Goal: Information Seeking & Learning: Learn about a topic

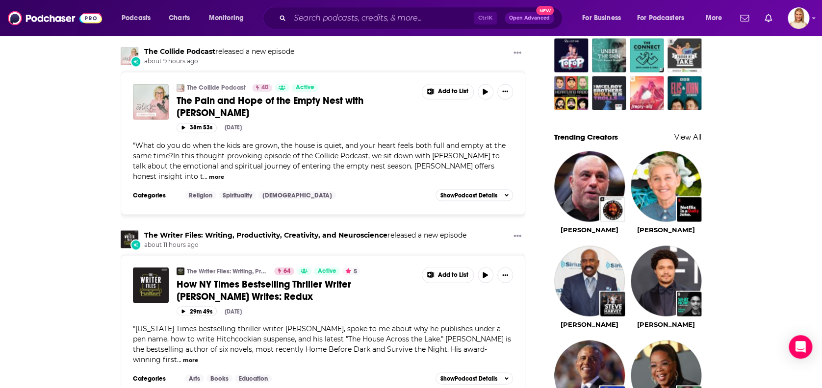
scroll to position [784, 0]
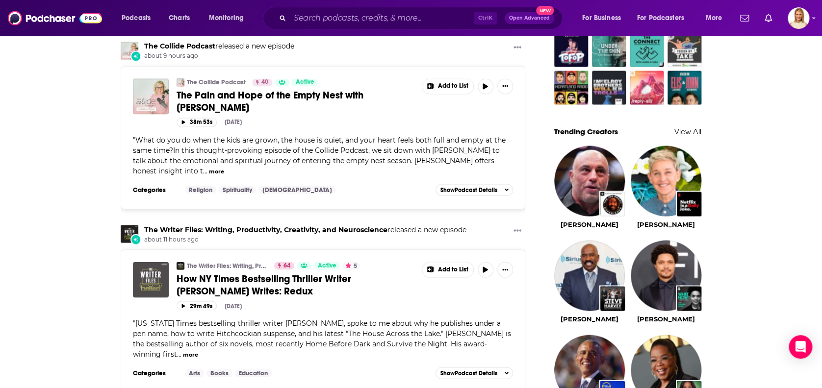
click at [155, 262] on img "How NY Times Bestselling Thriller Writer Riley Sager Writes: Redux" at bounding box center [151, 280] width 36 height 36
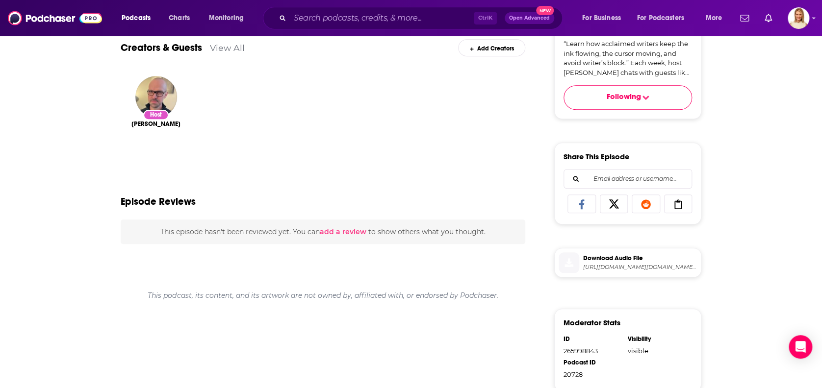
scroll to position [65, 0]
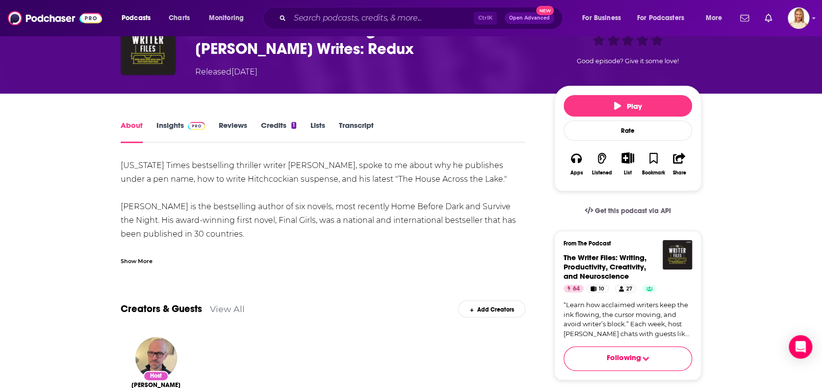
click at [168, 122] on link "Insights" at bounding box center [180, 132] width 49 height 23
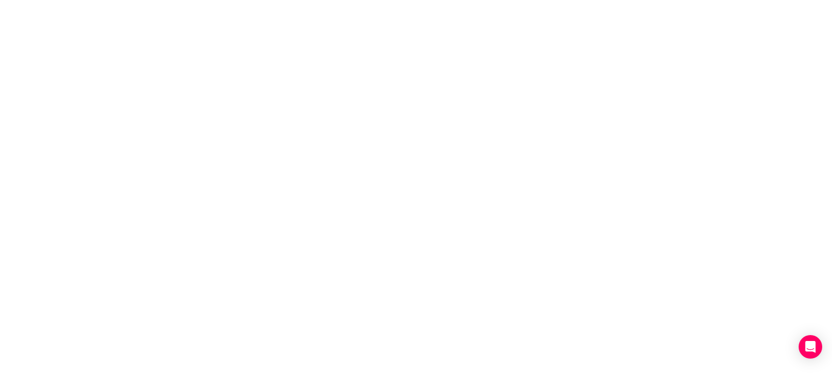
click at [578, 286] on body "Privacy Preference Centre Your Privacy Strictly Necessary Cookies Functional Co…" at bounding box center [416, 194] width 832 height 388
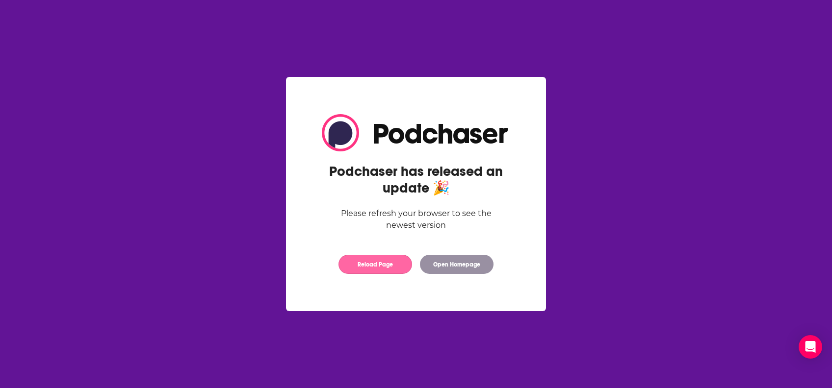
click at [389, 260] on button "Reload Page" at bounding box center [375, 264] width 74 height 19
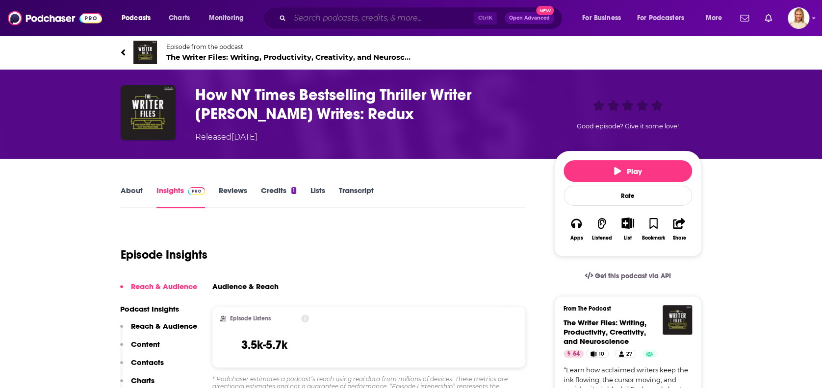
click at [384, 19] on input "Search podcasts, credits, & more..." at bounding box center [382, 18] width 184 height 16
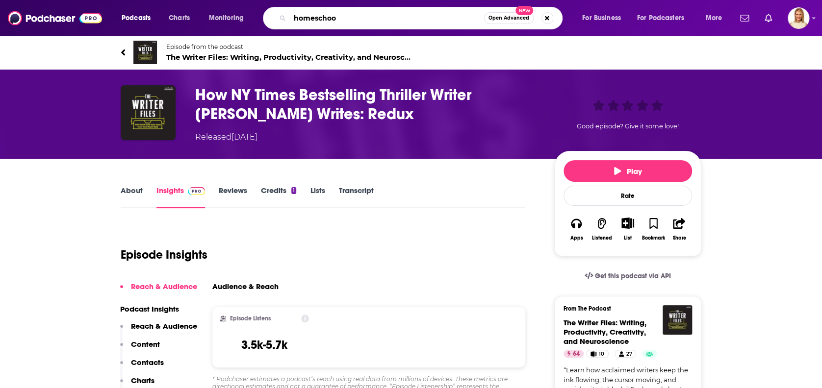
type input "homeschool"
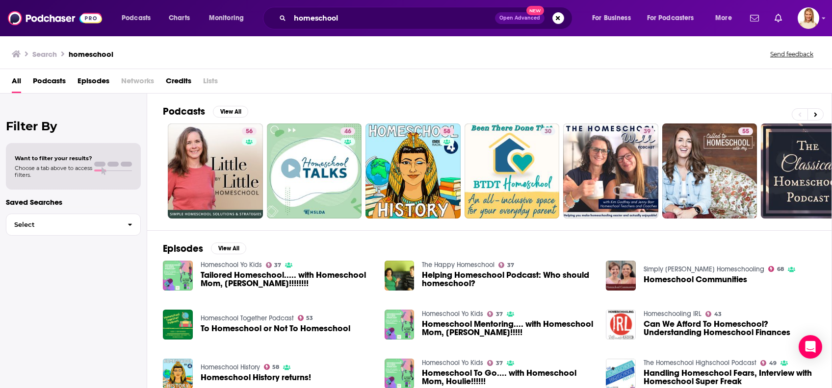
click at [45, 81] on span "Podcasts" at bounding box center [49, 83] width 33 height 20
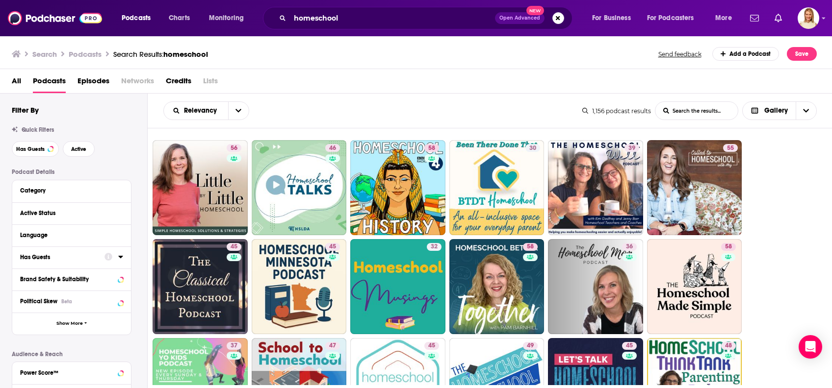
click at [109, 260] on icon at bounding box center [108, 257] width 8 height 8
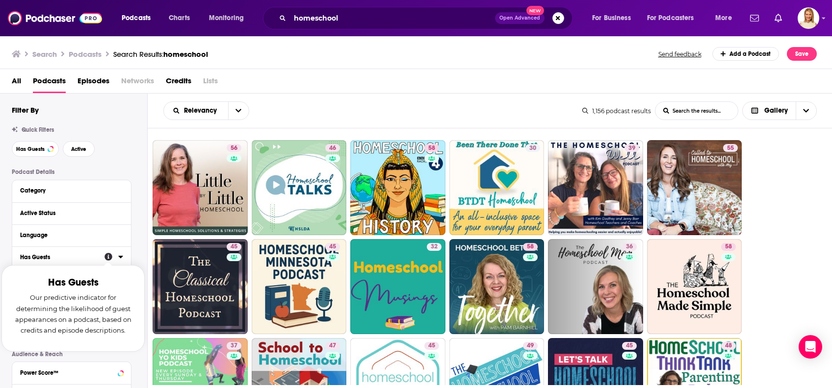
click at [119, 258] on icon at bounding box center [120, 257] width 4 height 2
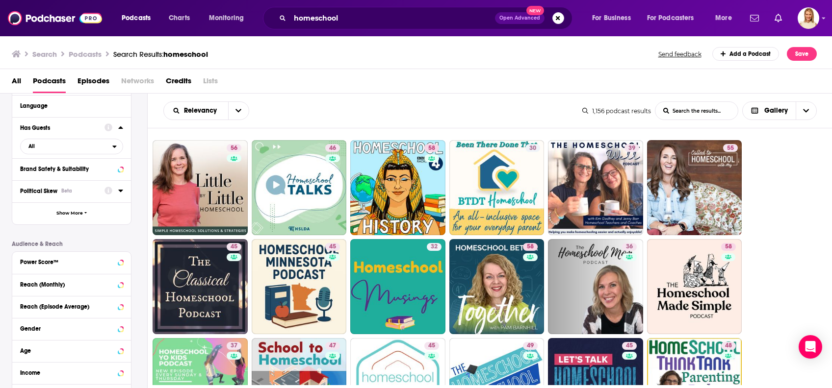
scroll to position [130, 0]
click at [120, 262] on icon at bounding box center [120, 261] width 4 height 2
click at [25, 323] on icon at bounding box center [24, 325] width 6 height 6
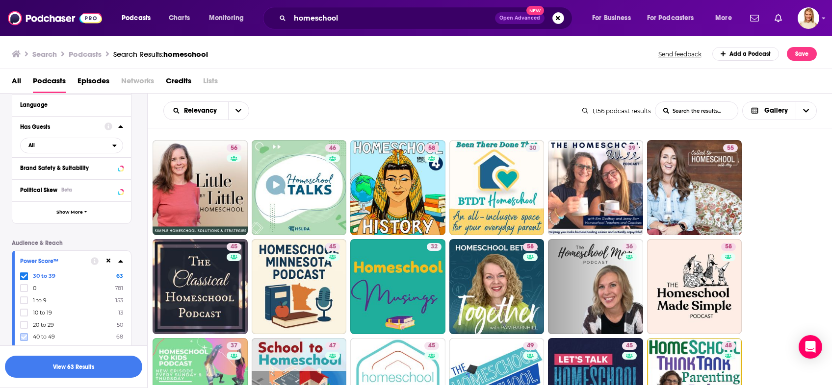
click at [25, 335] on icon at bounding box center [24, 337] width 6 height 6
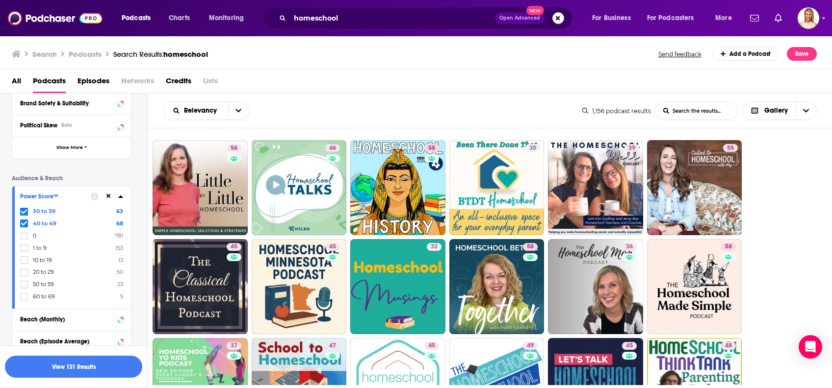
scroll to position [196, 0]
click at [24, 284] on icon at bounding box center [24, 283] width 6 height 4
click at [27, 296] on label at bounding box center [24, 296] width 8 height 8
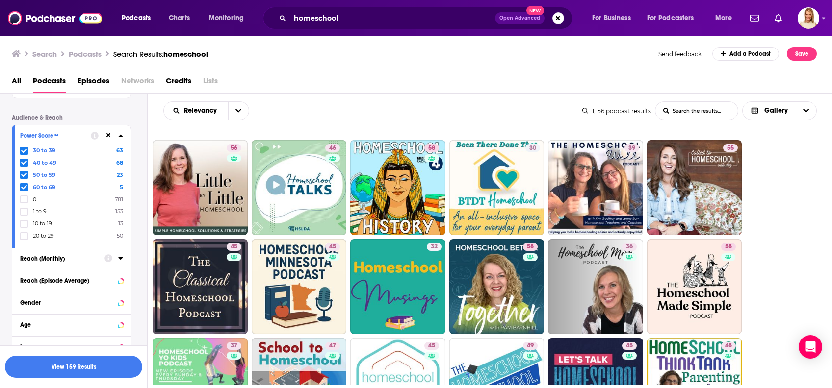
scroll to position [261, 0]
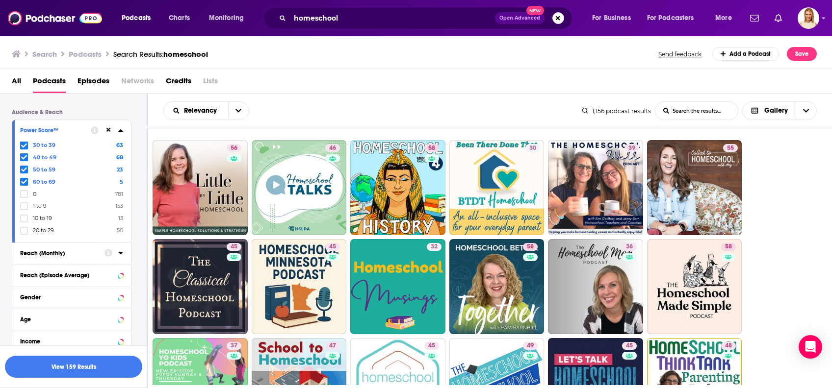
click at [108, 252] on icon at bounding box center [108, 253] width 8 height 8
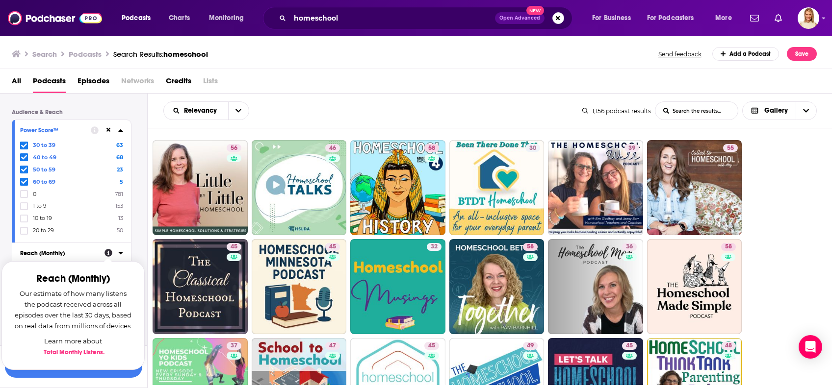
click at [121, 251] on icon at bounding box center [120, 253] width 5 height 8
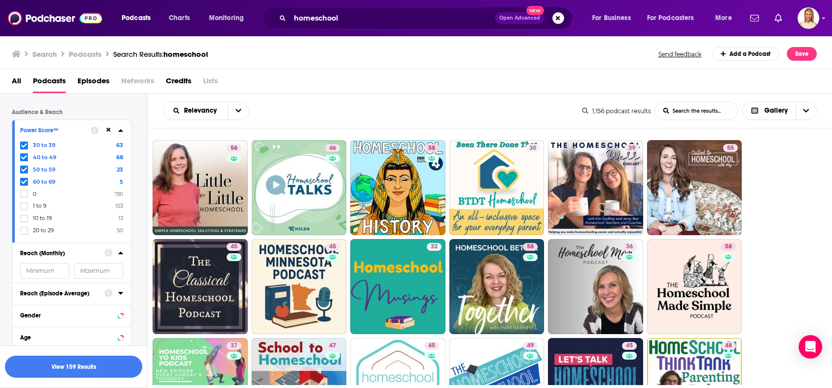
click at [121, 293] on icon at bounding box center [120, 293] width 4 height 2
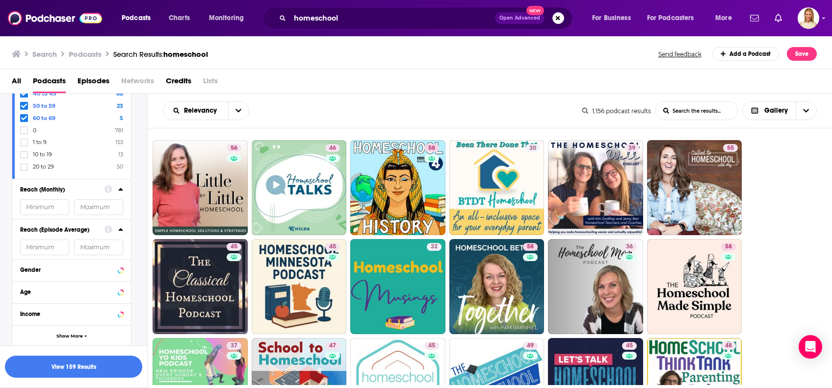
scroll to position [327, 0]
click at [50, 248] on input "number" at bounding box center [44, 246] width 49 height 16
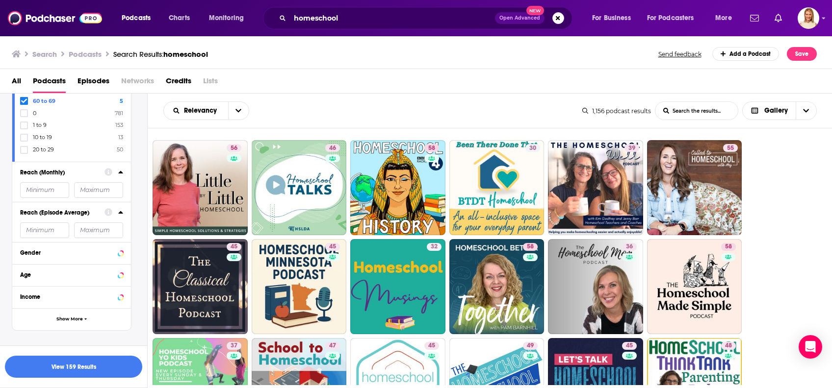
scroll to position [361, 0]
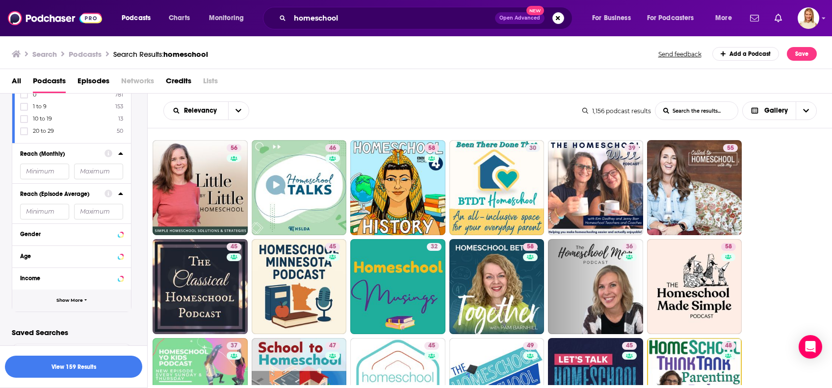
click at [58, 297] on button "Show More" at bounding box center [71, 301] width 119 height 22
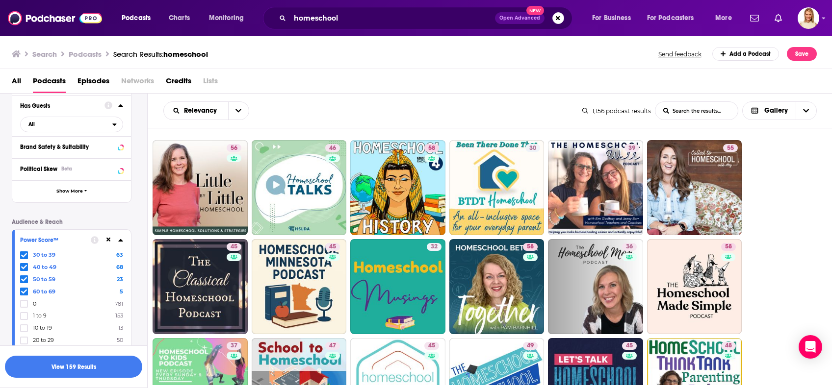
scroll to position [35, 0]
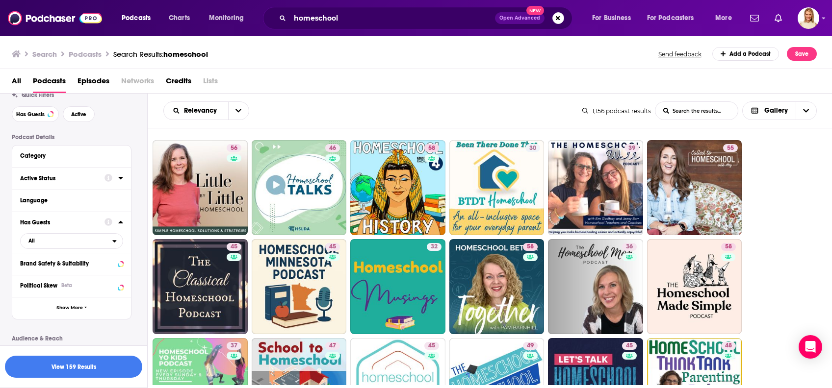
click at [48, 180] on div "Active Status" at bounding box center [59, 178] width 78 height 7
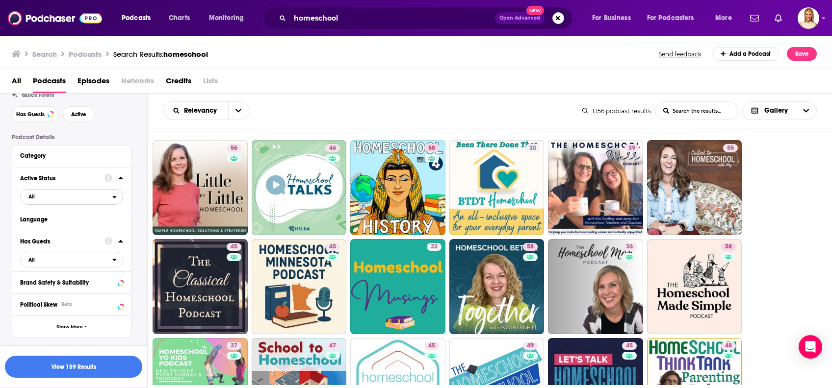
click at [114, 195] on icon "open menu" at bounding box center [114, 197] width 4 height 7
click at [102, 229] on span "227" at bounding box center [99, 229] width 46 height 5
click at [109, 365] on button "View 106 Results" at bounding box center [73, 367] width 137 height 22
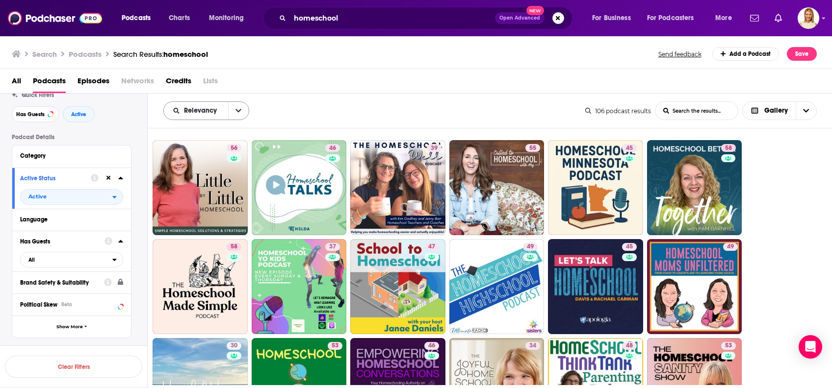
click at [232, 112] on button "open menu" at bounding box center [238, 111] width 21 height 18
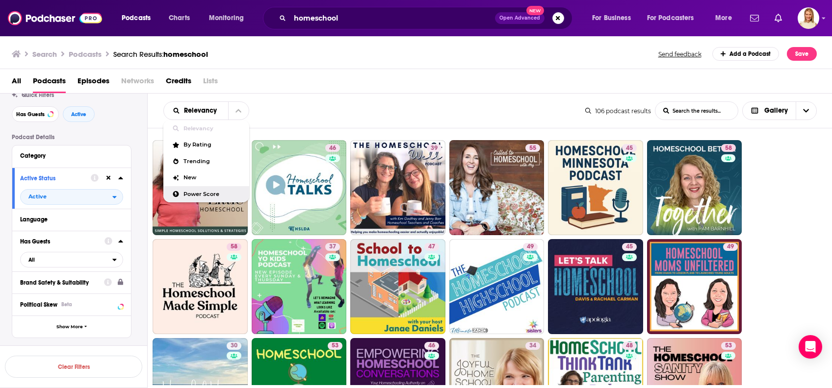
click at [211, 192] on span "Power Score" at bounding box center [212, 194] width 58 height 5
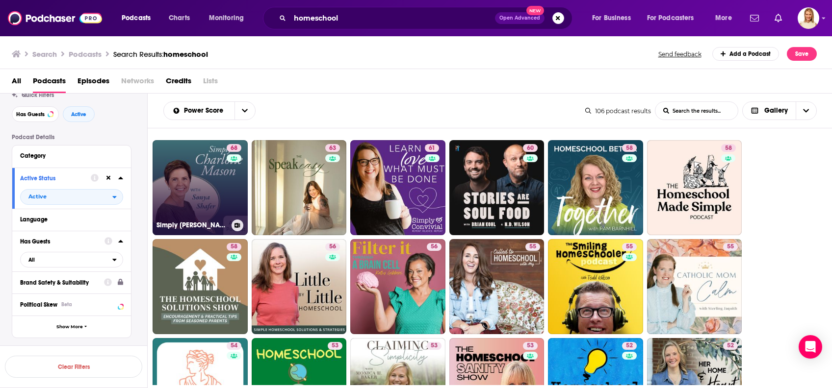
click at [216, 200] on link "68 Simply [PERSON_NAME] Homeschooling" at bounding box center [199, 187] width 95 height 95
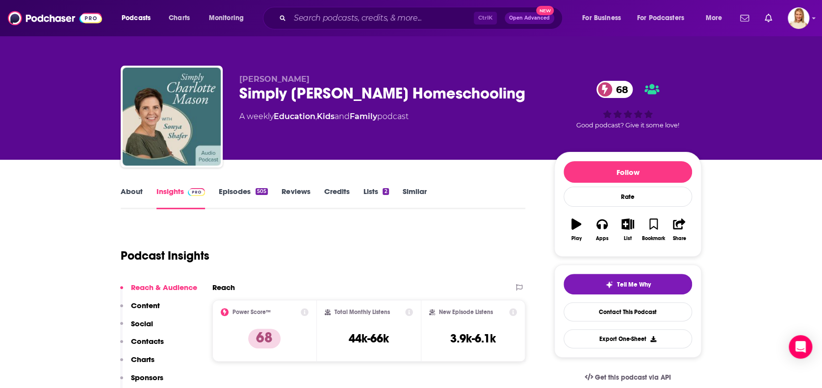
click at [126, 193] on link "About" at bounding box center [132, 198] width 22 height 23
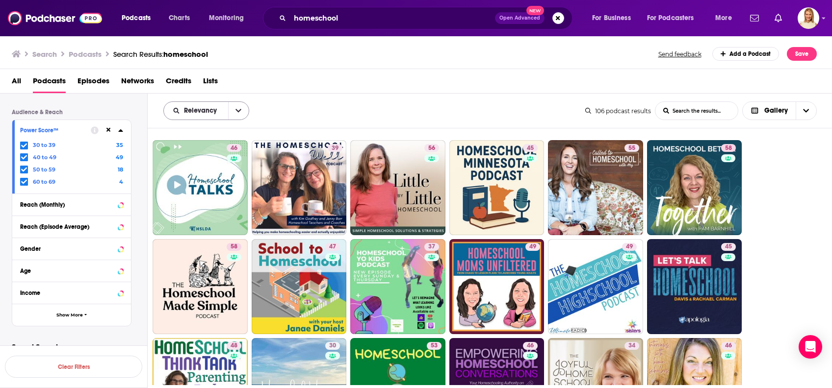
click at [236, 110] on icon "open menu" at bounding box center [238, 110] width 6 height 3
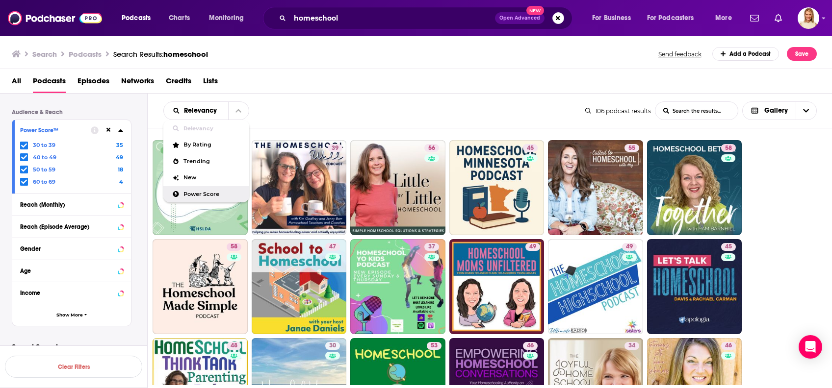
click at [201, 197] on div "Power Score" at bounding box center [206, 194] width 86 height 17
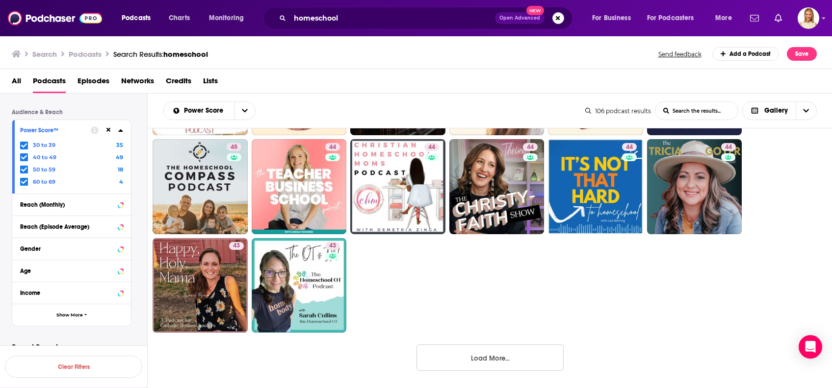
scroll to position [694, 0]
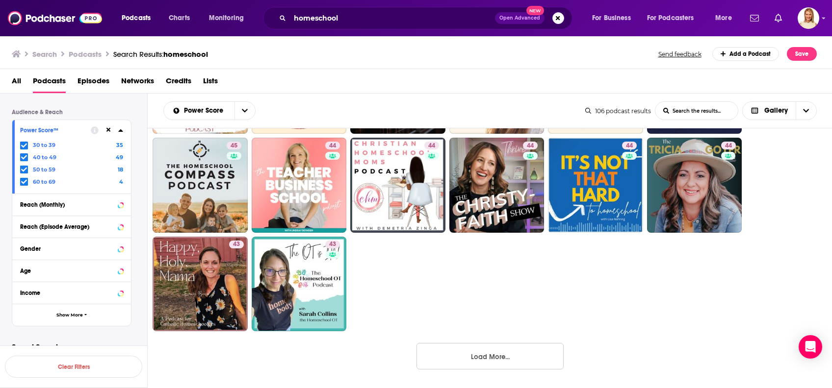
click at [503, 352] on button "Load More..." at bounding box center [489, 356] width 147 height 26
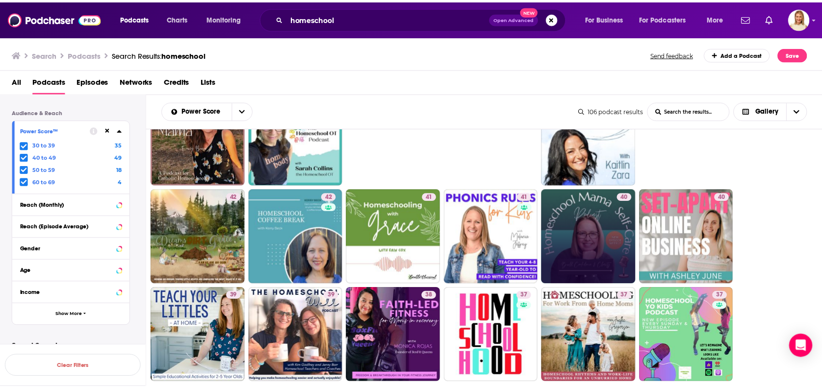
scroll to position [831, 0]
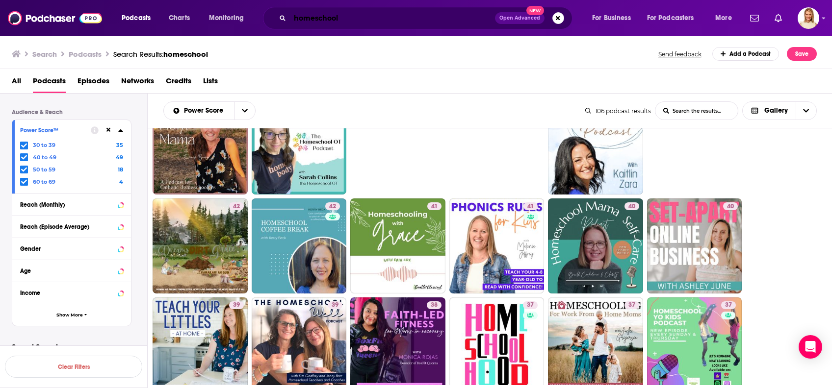
click at [360, 19] on input "homeschool" at bounding box center [392, 18] width 205 height 16
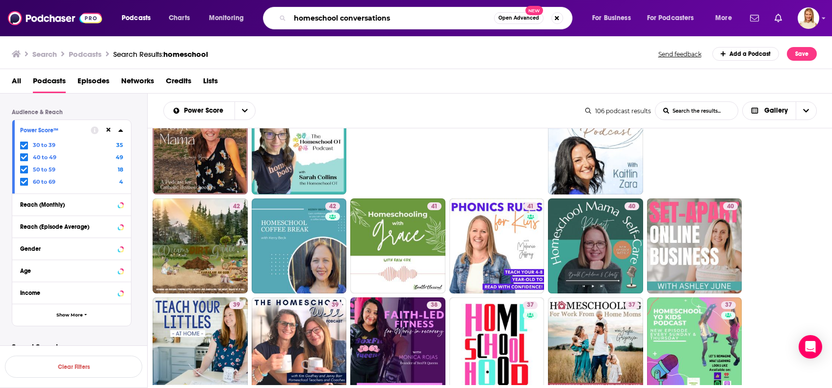
type input "homeschool conversations"
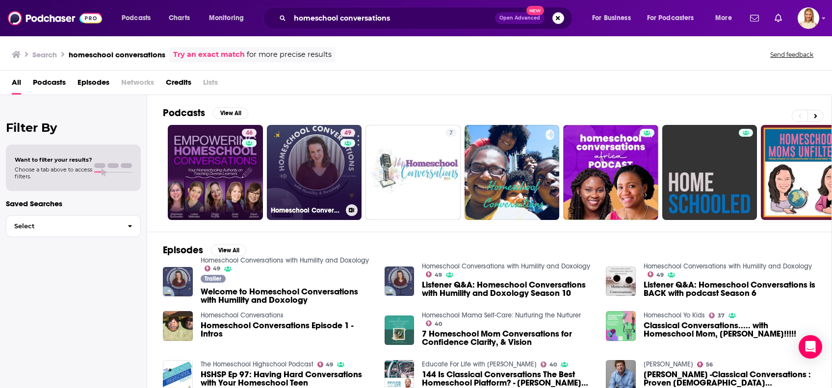
click at [326, 162] on link "49 Homeschool Conversations with Humility and Doxology" at bounding box center [314, 172] width 95 height 95
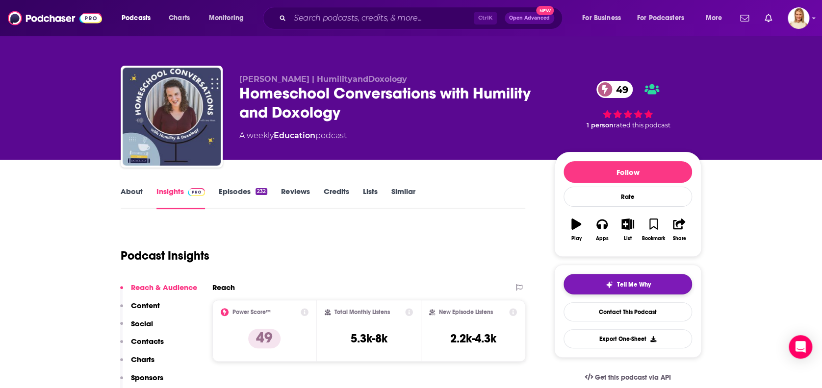
click at [624, 287] on span "Tell Me Why" at bounding box center [634, 285] width 34 height 8
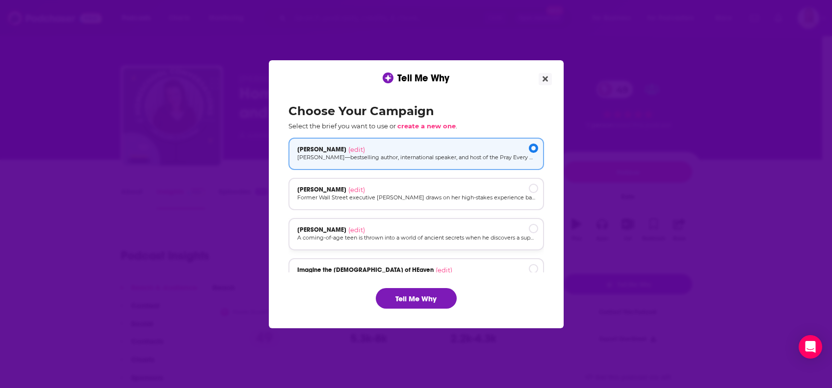
click at [451, 240] on p "A coming-of-age teen is thrown into a world of ancient secrets when he discover…" at bounding box center [416, 238] width 238 height 8
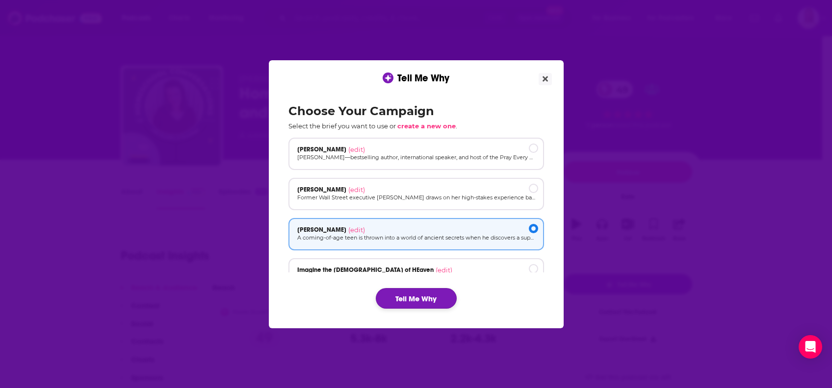
click at [437, 299] on button "Tell Me Why" at bounding box center [416, 298] width 81 height 21
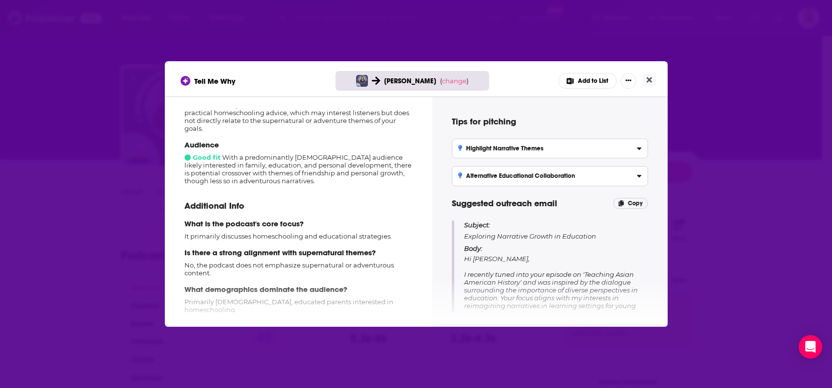
scroll to position [139, 0]
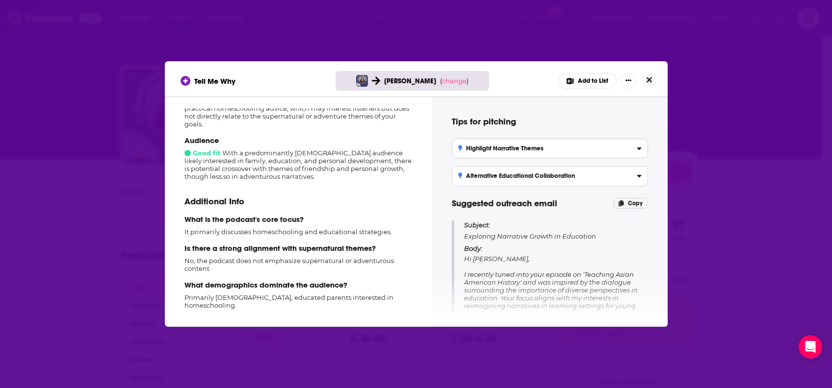
click at [650, 77] on icon "Close" at bounding box center [648, 80] width 5 height 8
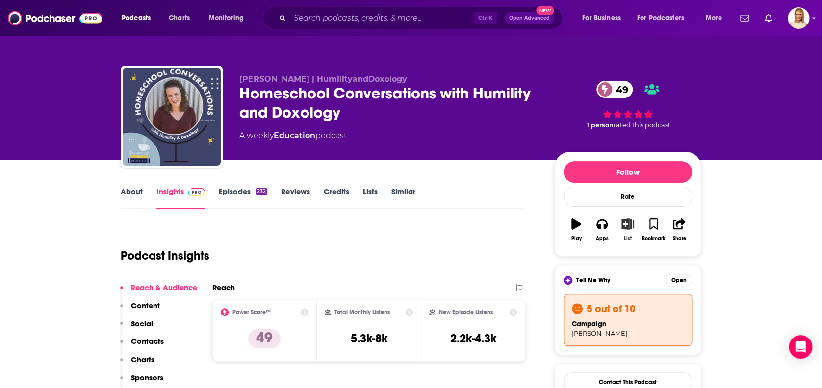
drag, startPoint x: 629, startPoint y: 223, endPoint x: 629, endPoint y: 228, distance: 5.4
click at [629, 228] on icon "button" at bounding box center [627, 224] width 12 height 11
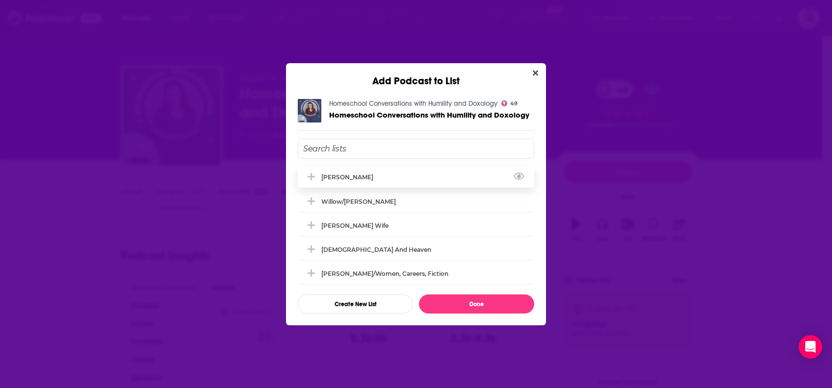
click at [310, 176] on icon "Add Podcast To List" at bounding box center [310, 176] width 7 height 7
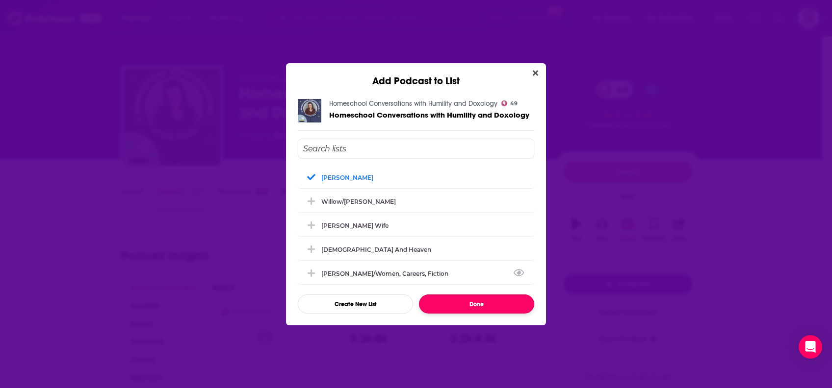
click at [475, 298] on button "Done" at bounding box center [476, 304] width 115 height 19
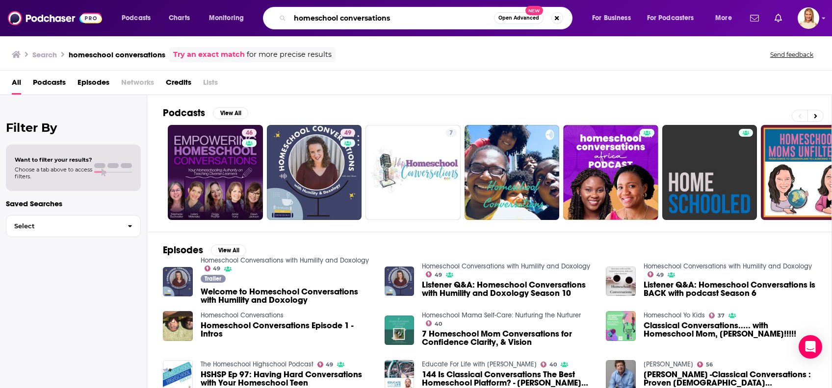
drag, startPoint x: 403, startPoint y: 16, endPoint x: 279, endPoint y: 21, distance: 123.7
click at [279, 21] on div "homeschool conversations Open Advanced New" at bounding box center [417, 18] width 309 height 23
type input "write-minded"
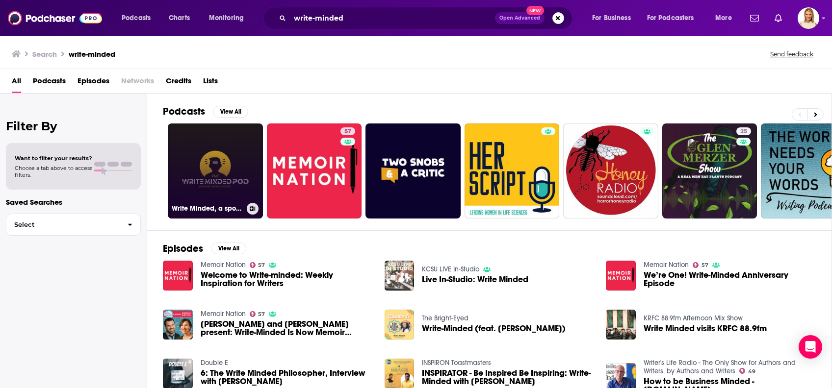
click at [210, 180] on link "Write Minded, a spoken word podcast" at bounding box center [215, 171] width 95 height 95
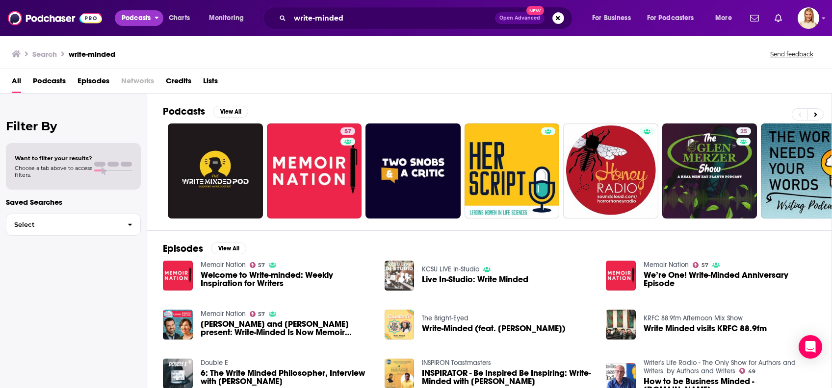
click at [136, 17] on span "Podcasts" at bounding box center [136, 18] width 29 height 14
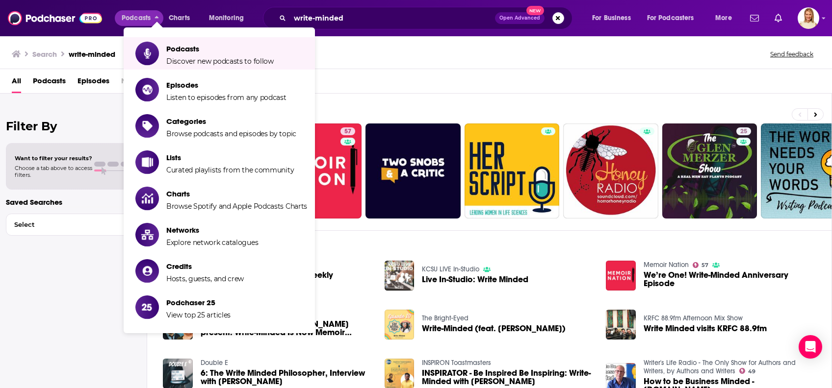
click at [388, 83] on div "All Podcasts Episodes Networks Credits Lists" at bounding box center [418, 83] width 812 height 20
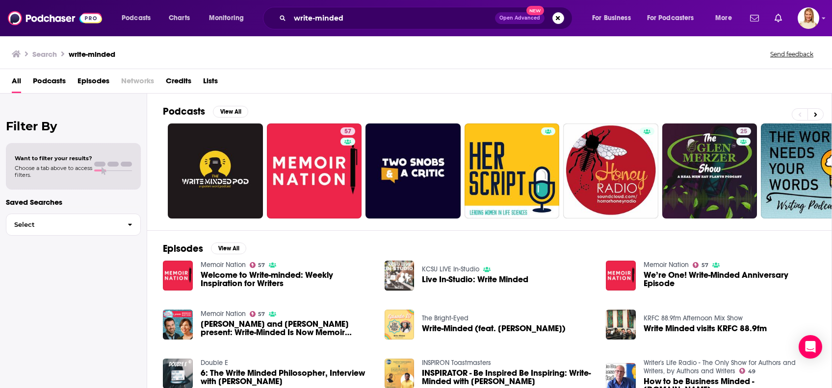
click at [46, 85] on span "Podcasts" at bounding box center [49, 83] width 33 height 20
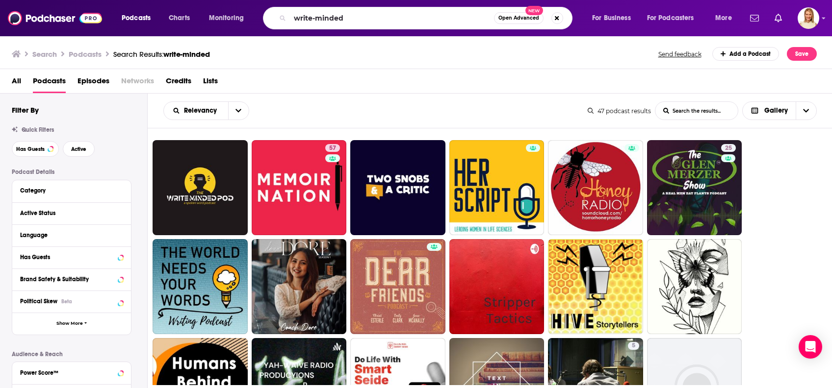
click at [241, 52] on div "Search Podcasts Search Results: write-minded Send feedback Add a Podcast Save" at bounding box center [414, 54] width 805 height 14
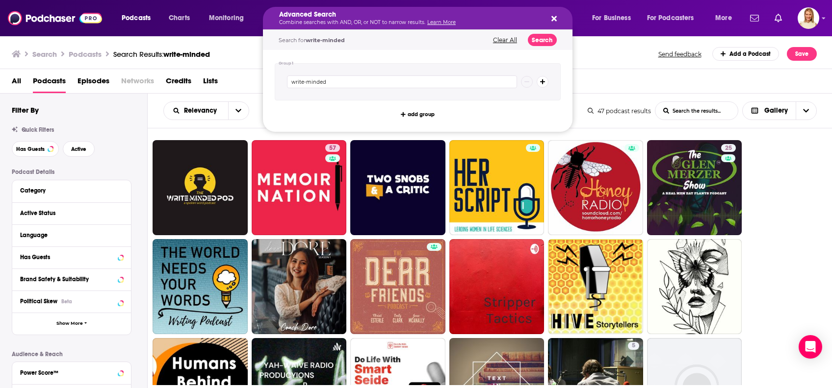
drag, startPoint x: 349, startPoint y: 18, endPoint x: 298, endPoint y: 13, distance: 50.7
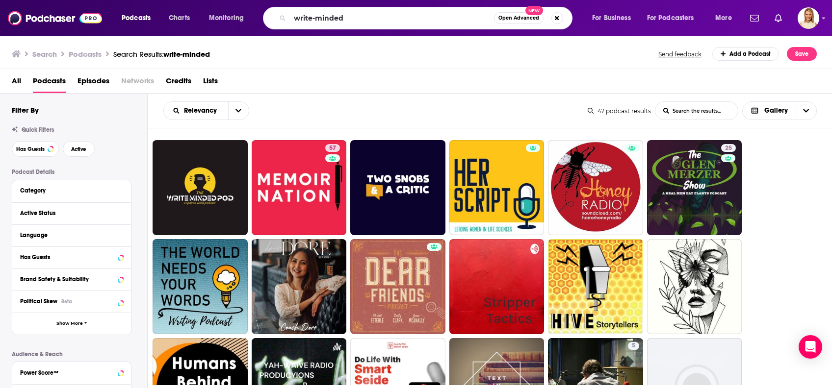
click at [253, 47] on div "Search Podcasts Search Results: write-minded Send feedback Add a Podcast Save" at bounding box center [414, 54] width 805 height 14
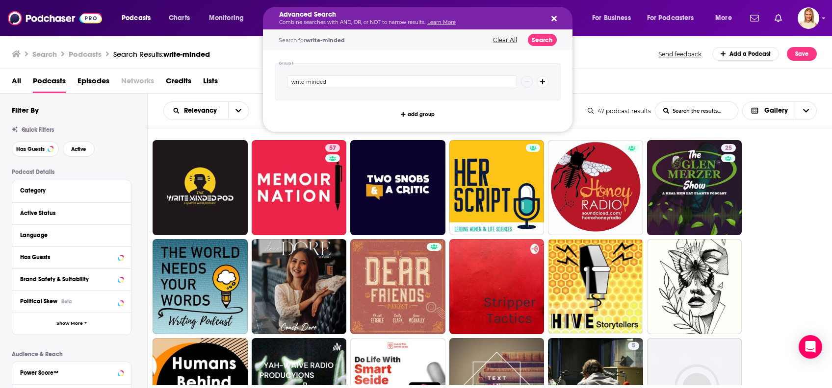
click at [554, 15] on icon "Search podcasts, credits, & more..." at bounding box center [553, 19] width 5 height 8
click at [328, 82] on input "write-minded" at bounding box center [402, 82] width 230 height 13
type input "w"
click at [551, 16] on icon "Search podcasts, credits, & more..." at bounding box center [553, 19] width 5 height 8
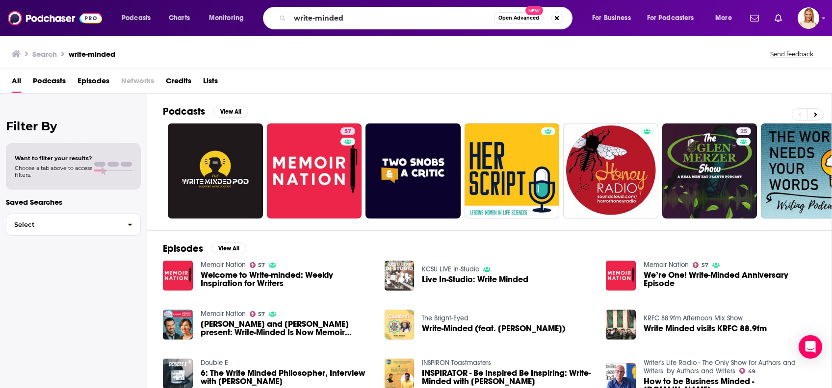
click at [56, 79] on span "Podcasts" at bounding box center [49, 83] width 33 height 20
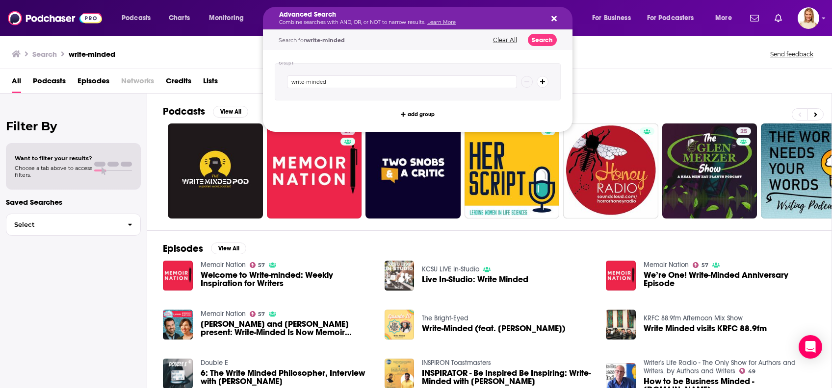
click at [555, 16] on icon "Search podcasts, credits, & more..." at bounding box center [553, 18] width 5 height 5
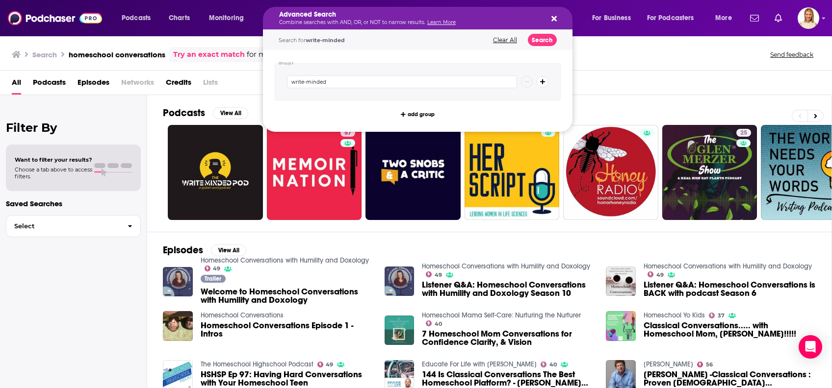
drag, startPoint x: 341, startPoint y: 16, endPoint x: 285, endPoint y: 14, distance: 56.4
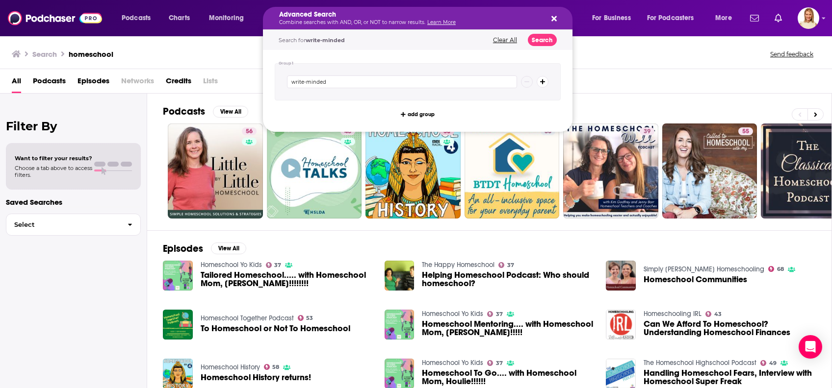
click at [555, 15] on icon "Search podcasts, credits, & more..." at bounding box center [553, 19] width 5 height 8
click at [508, 43] on button "Clear All" at bounding box center [505, 40] width 30 height 7
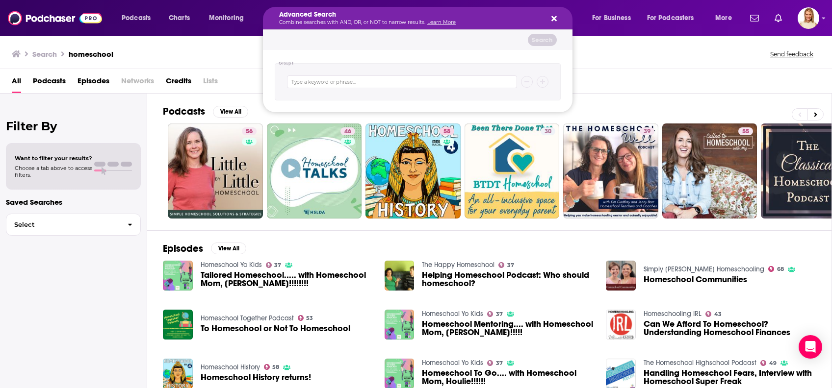
click at [551, 19] on icon "Search podcasts, credits, & more..." at bounding box center [553, 19] width 5 height 8
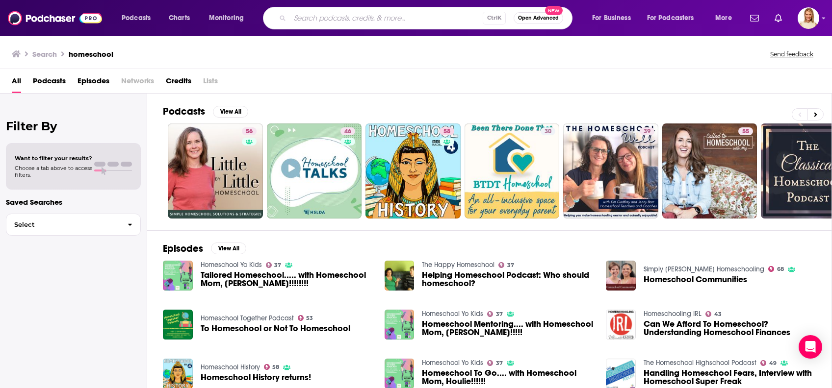
click at [301, 21] on input "Search podcasts, credits, & more..." at bounding box center [386, 18] width 193 height 16
type input "writing excuses"
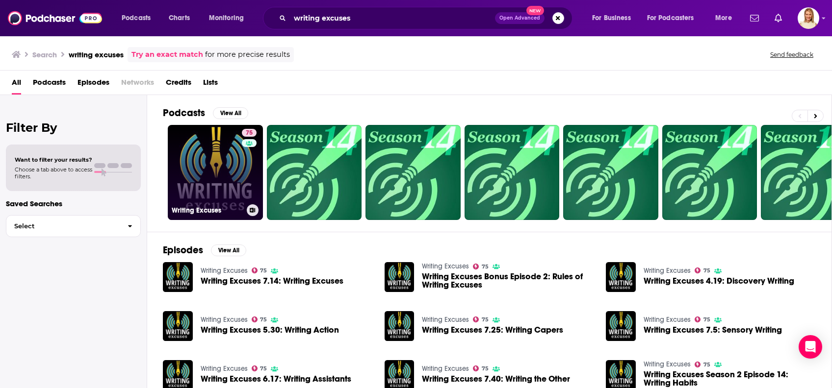
click at [209, 173] on link "75 Writing Excuses" at bounding box center [215, 172] width 95 height 95
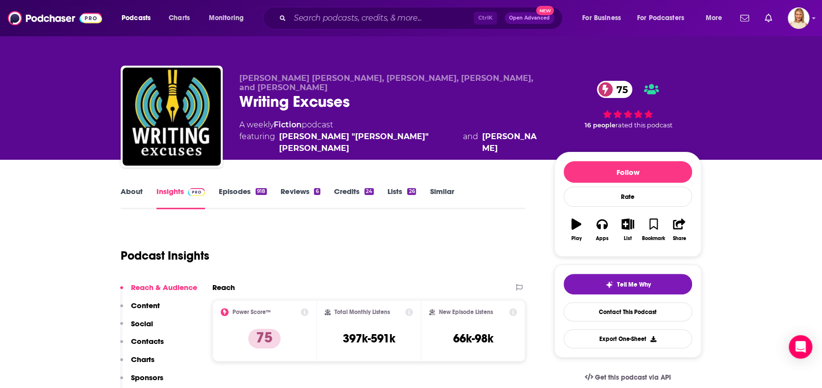
click at [134, 190] on link "About" at bounding box center [132, 198] width 22 height 23
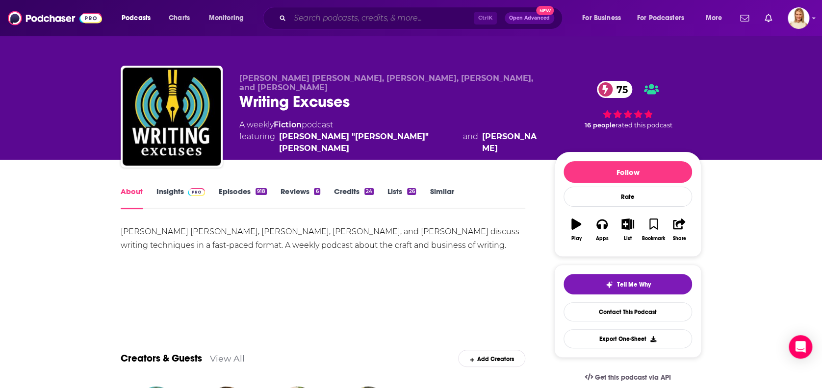
click at [311, 22] on input "Search podcasts, credits, & more..." at bounding box center [382, 18] width 184 height 16
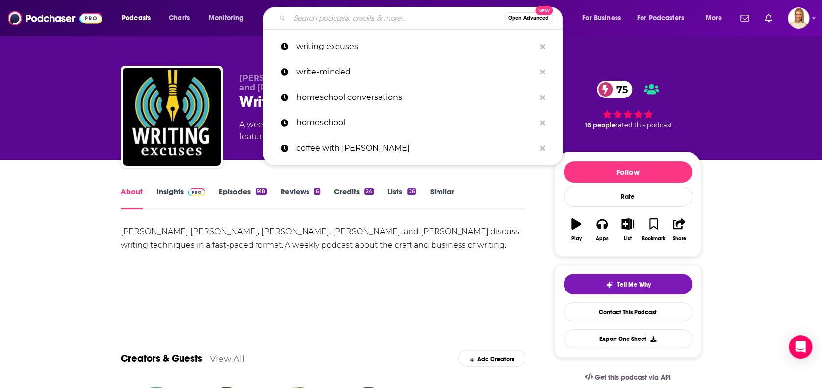
paste input "Write-minded – “Young Adult Fiction and Writing the Book You Would Have Wanted …"
type input "Write-minded – “Young Adult Fiction and Writing the Book You Would Have Wanted …"
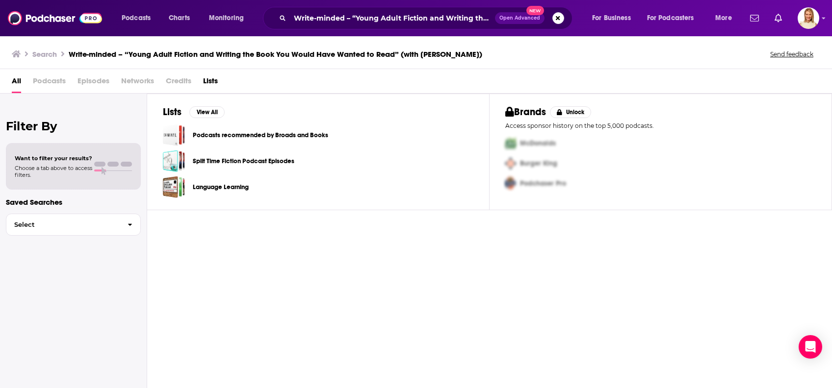
click at [478, 56] on div "Search Write-minded – “Young Adult Fiction and Writing the Book You Would Have …" at bounding box center [414, 54] width 804 height 14
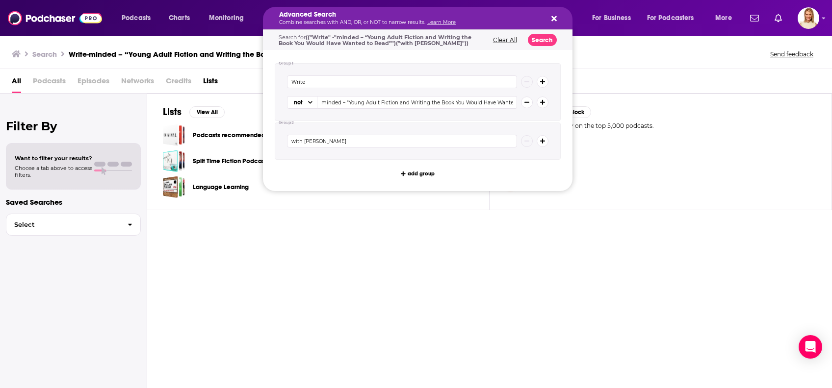
click at [555, 19] on icon "Search podcasts, credits, & more..." at bounding box center [553, 19] width 5 height 8
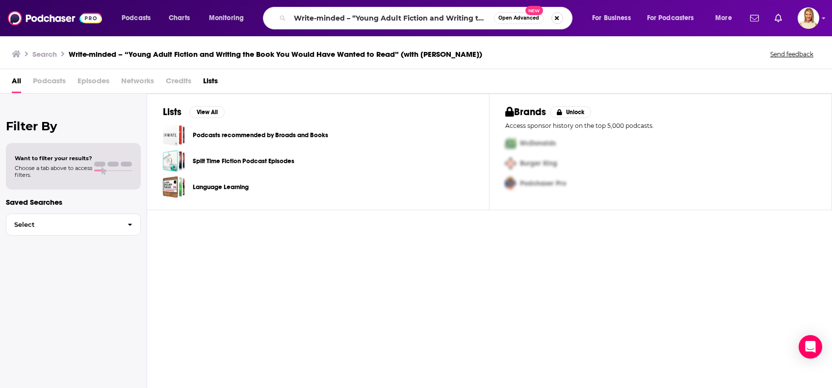
click at [556, 16] on button "Search podcasts, credits, & more..." at bounding box center [557, 18] width 12 height 12
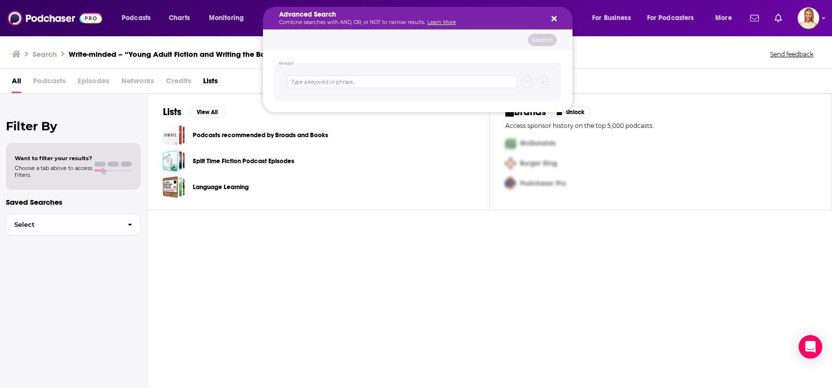
click at [553, 15] on icon "Search podcasts, credits, & more..." at bounding box center [553, 19] width 5 height 8
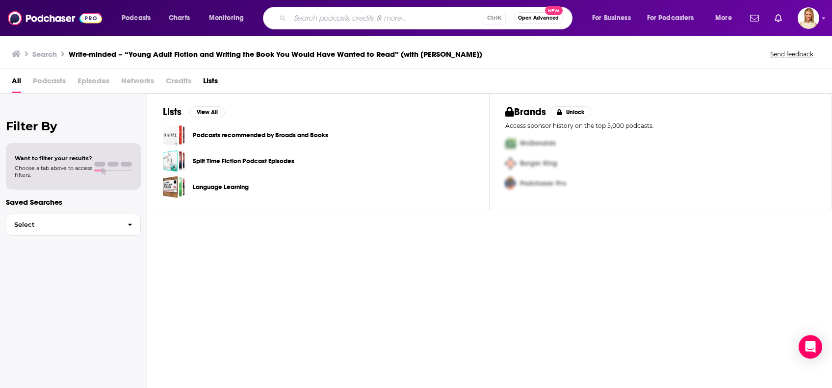
click at [412, 20] on input "Search podcasts, credits, & more..." at bounding box center [386, 18] width 193 height 16
type input "write minded [PERSON_NAME]"
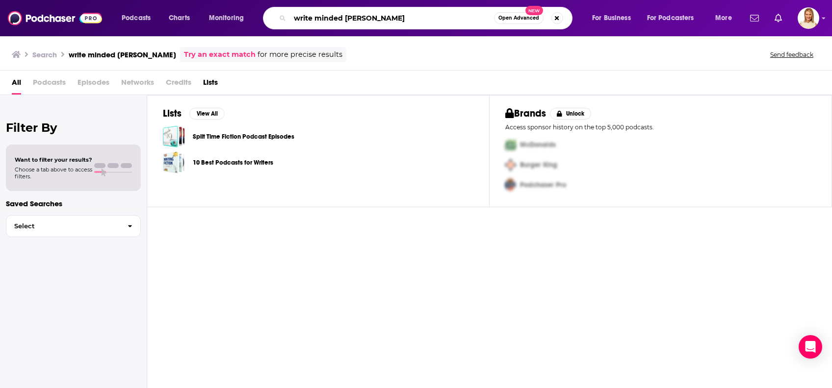
drag, startPoint x: 375, startPoint y: 20, endPoint x: 290, endPoint y: 20, distance: 85.3
click at [290, 20] on input "write minded [PERSON_NAME]" at bounding box center [392, 18] width 204 height 16
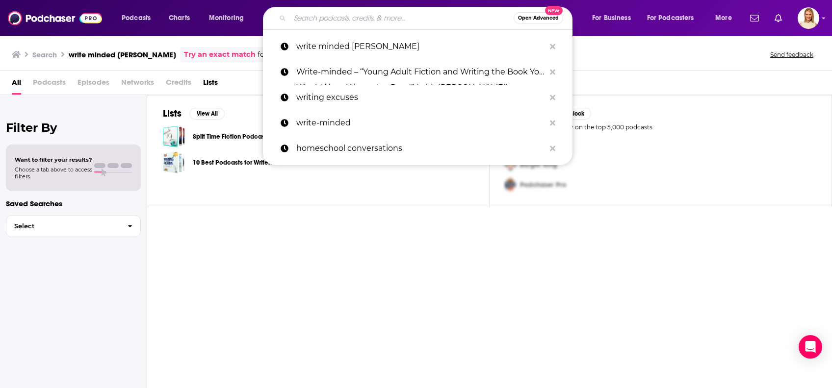
paste input "[PERSON_NAME]"
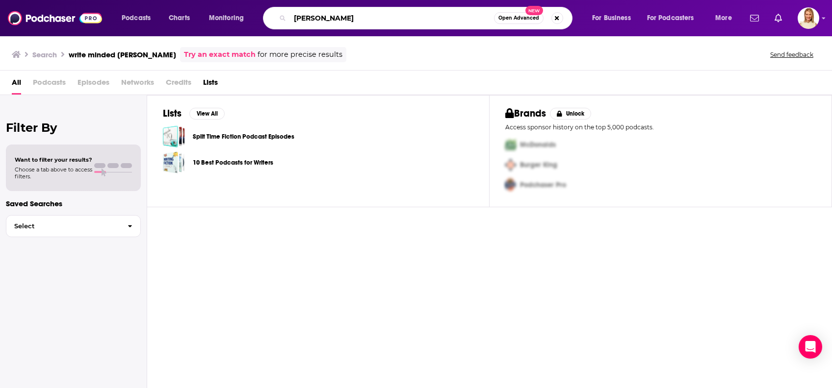
type input "[PERSON_NAME]"
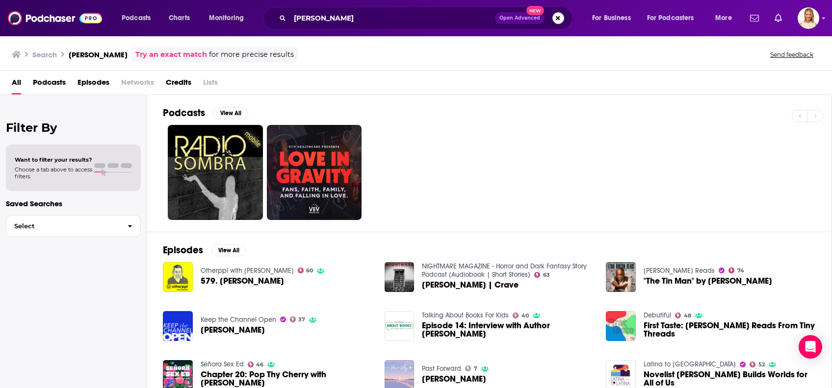
click at [50, 77] on span "Podcasts" at bounding box center [49, 85] width 33 height 20
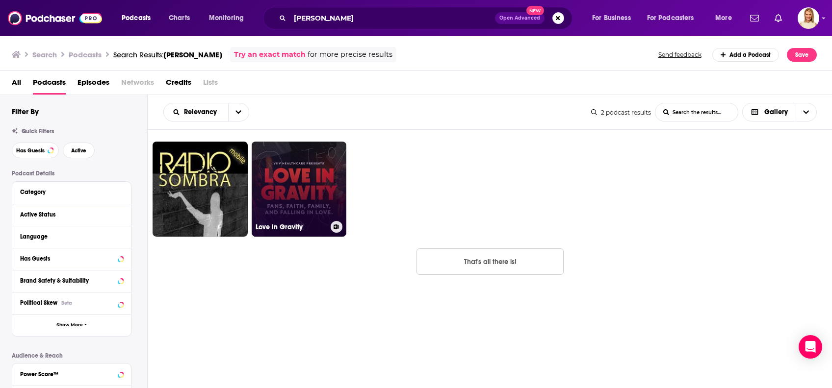
click at [293, 183] on link "Love in Gravity" at bounding box center [299, 189] width 95 height 95
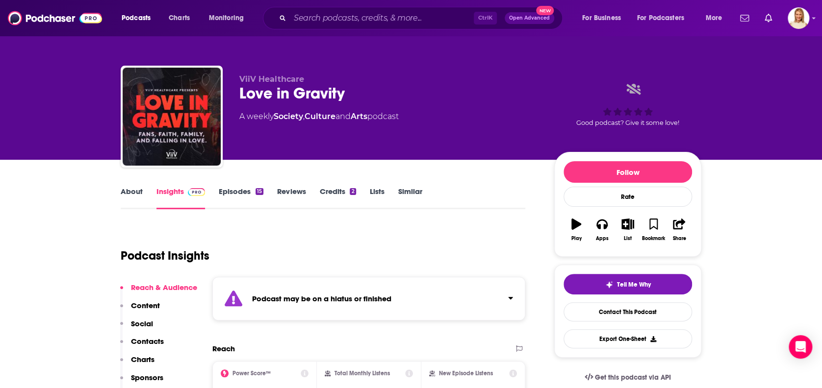
click at [125, 190] on link "About" at bounding box center [132, 198] width 22 height 23
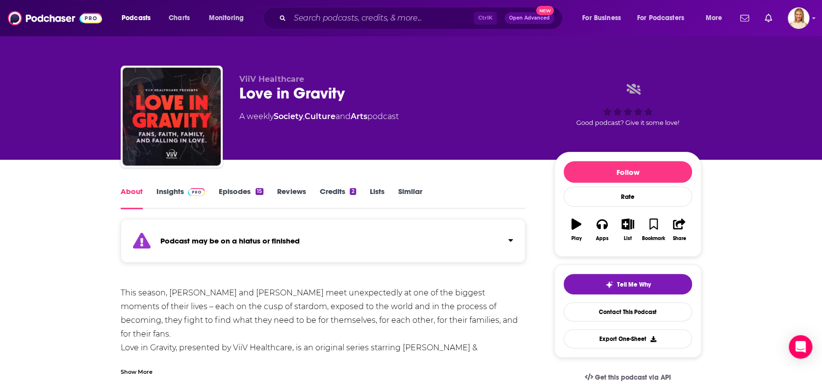
click at [353, 7] on div "Ctrl K Open Advanced New" at bounding box center [413, 18] width 300 height 23
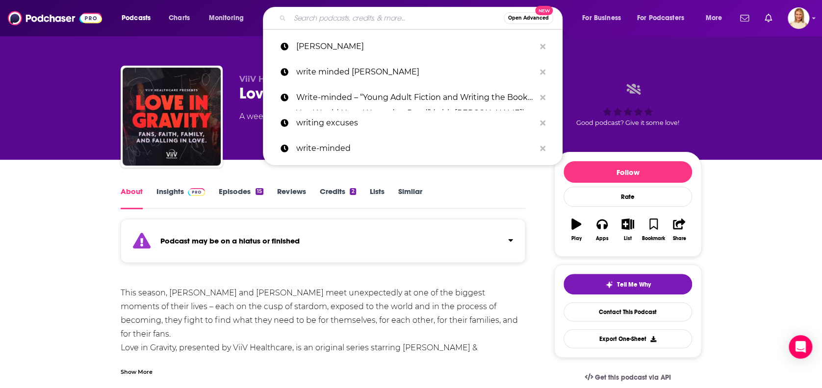
click at [354, 17] on input "Search podcasts, credits, & more..." at bounding box center [397, 18] width 214 height 16
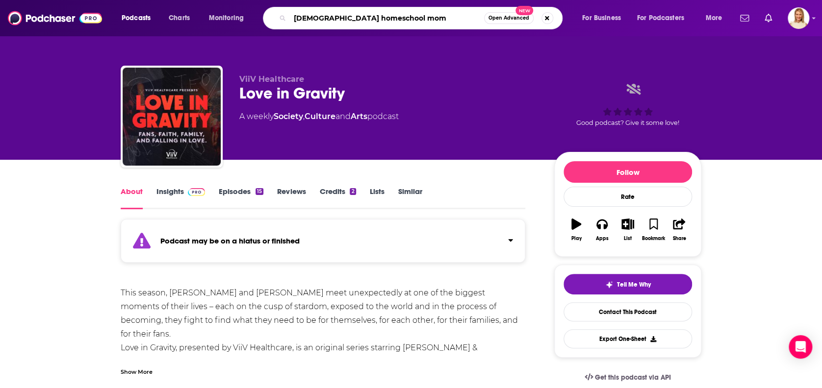
type input "[DEMOGRAPHIC_DATA] homeschool moms"
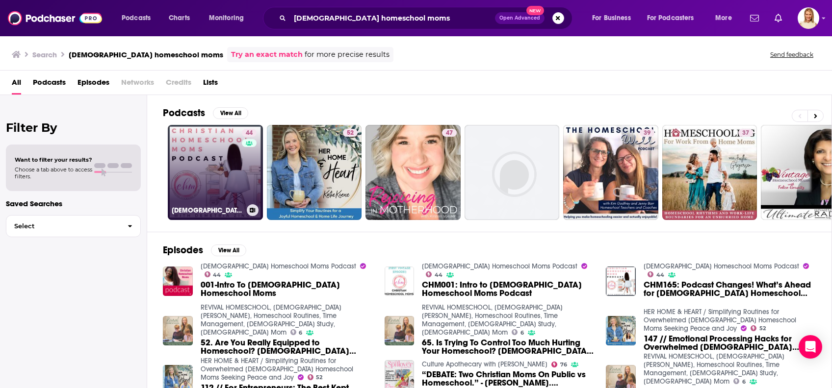
click at [207, 141] on link "44 [DEMOGRAPHIC_DATA] Homeschool Moms Podcast" at bounding box center [215, 172] width 95 height 95
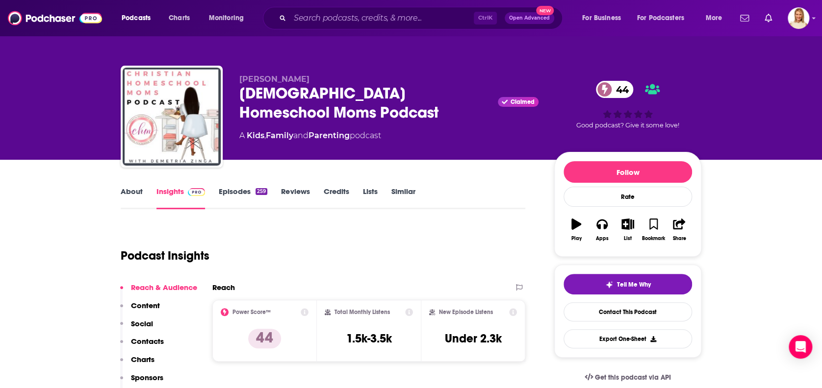
click at [128, 192] on link "About" at bounding box center [132, 198] width 22 height 23
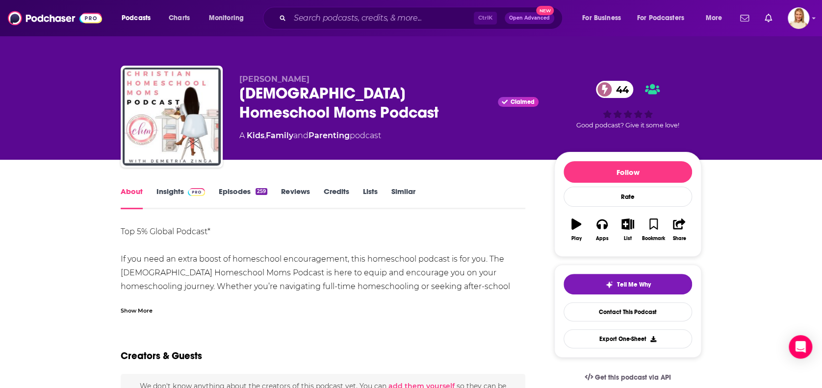
click at [140, 311] on div "Show More" at bounding box center [137, 309] width 32 height 9
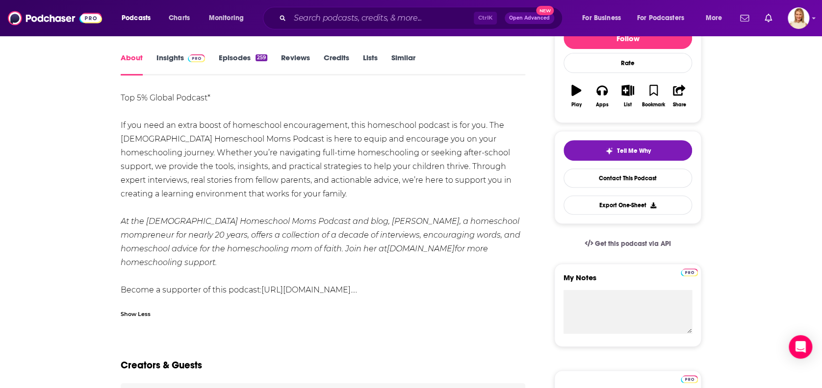
scroll to position [196, 0]
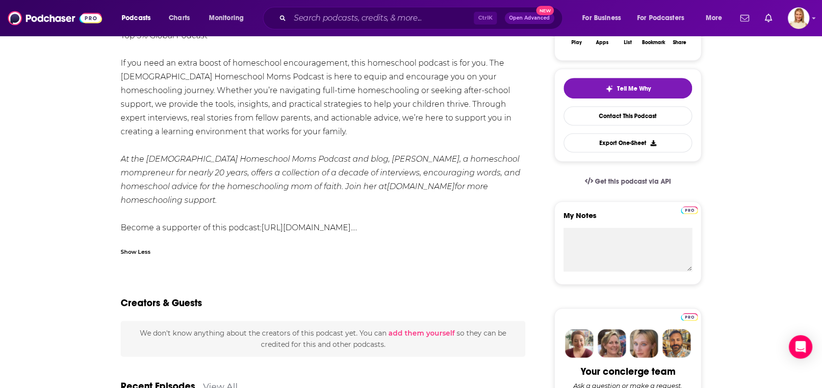
click at [387, 184] on link "[DOMAIN_NAME]" at bounding box center [421, 186] width 68 height 9
click at [367, 16] on input "Search podcasts, credits, & more..." at bounding box center [382, 18] width 184 height 16
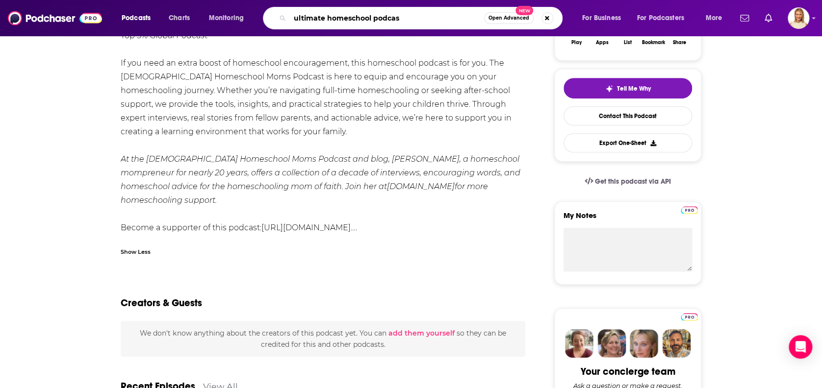
type input "ultimate homeschool podcast"
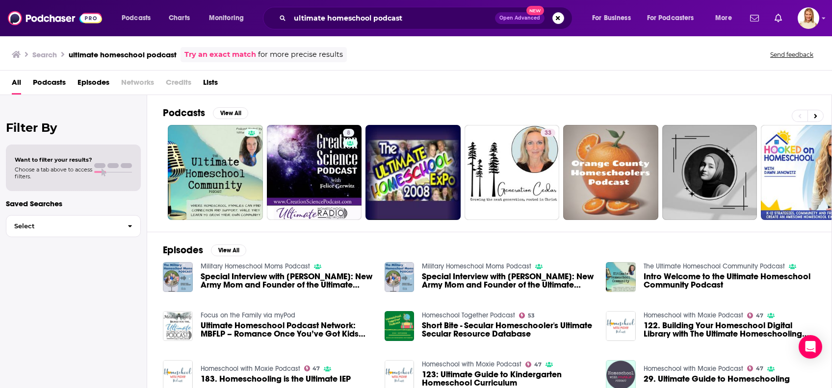
click at [54, 85] on span "Podcasts" at bounding box center [49, 85] width 33 height 20
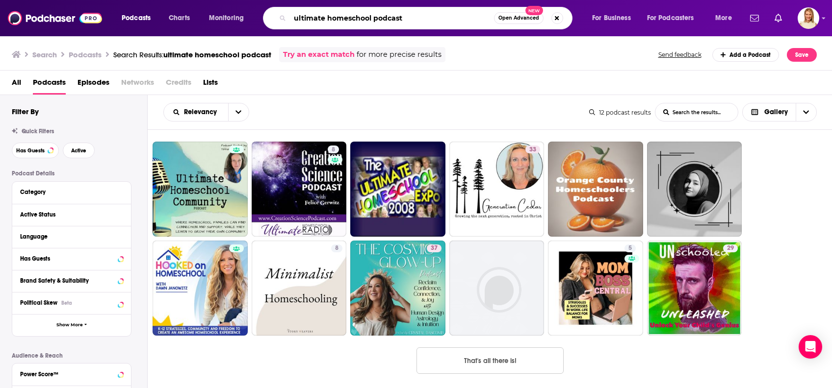
drag, startPoint x: 416, startPoint y: 21, endPoint x: 283, endPoint y: 17, distance: 133.4
click at [283, 17] on div "ultimate homeschool podcast Open Advanced New" at bounding box center [417, 18] width 309 height 23
type input "YA cafe"
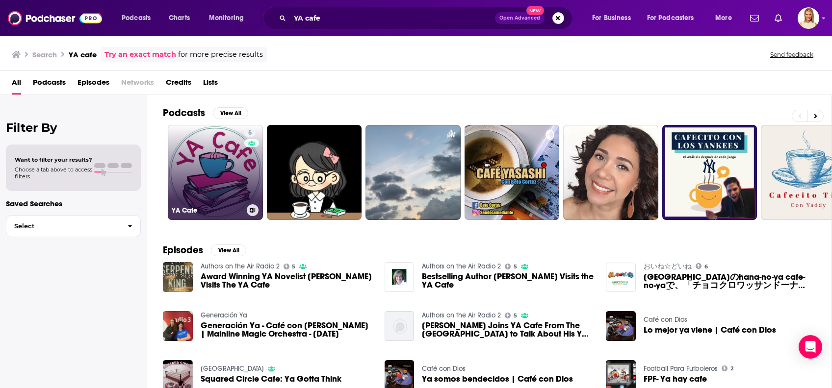
click at [216, 159] on link "5 YA Cafe" at bounding box center [215, 172] width 95 height 95
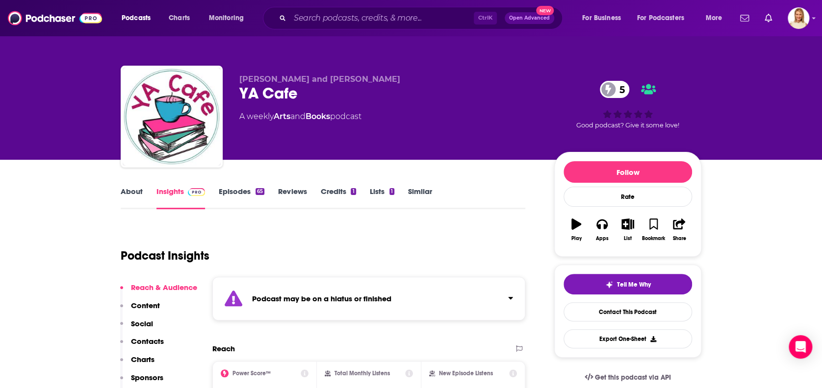
click at [240, 191] on link "Episodes 65" at bounding box center [242, 198] width 46 height 23
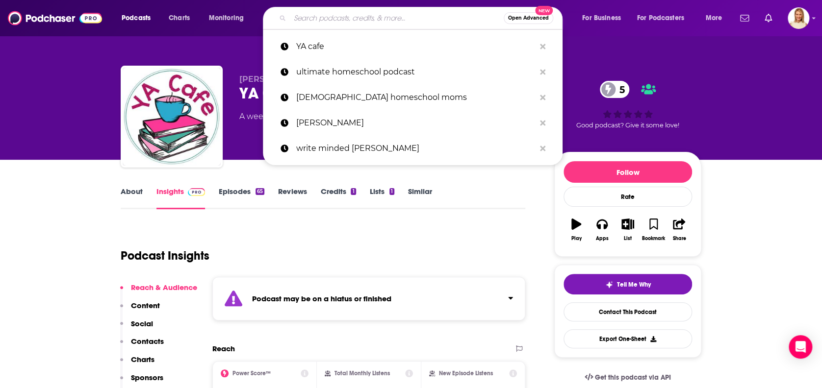
click at [326, 19] on input "Search podcasts, credits, & more..." at bounding box center [397, 18] width 214 height 16
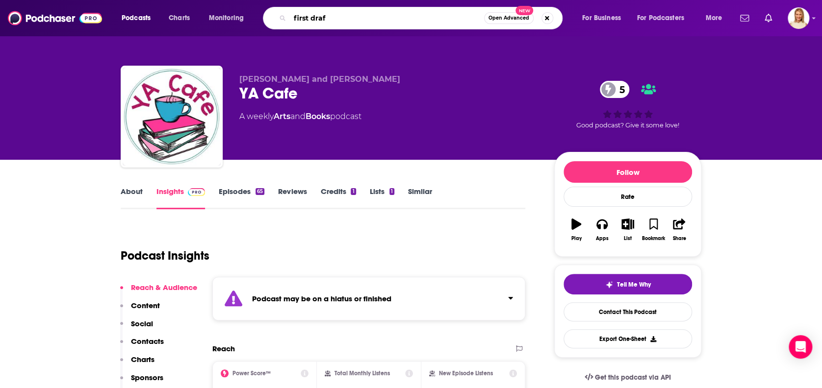
type input "first draft"
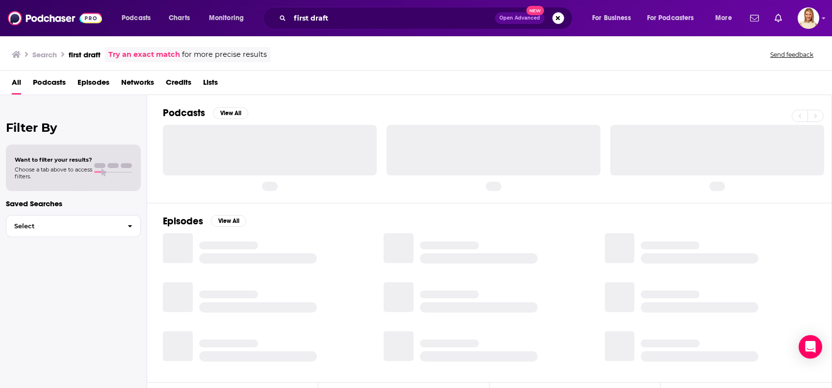
click at [56, 83] on span "Podcasts" at bounding box center [49, 85] width 33 height 20
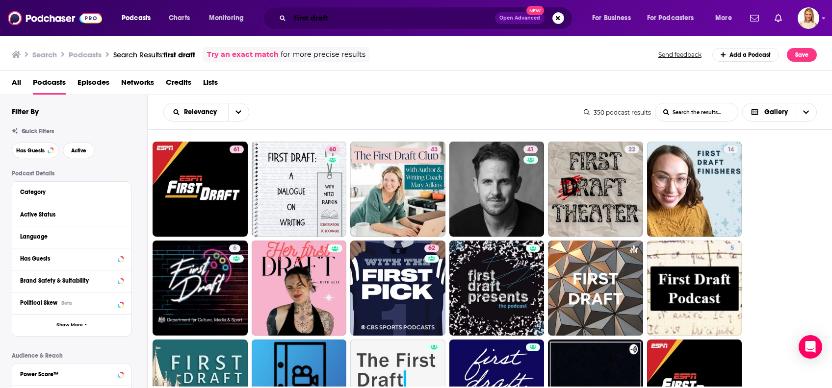
click at [334, 19] on input "first draft" at bounding box center [392, 18] width 205 height 16
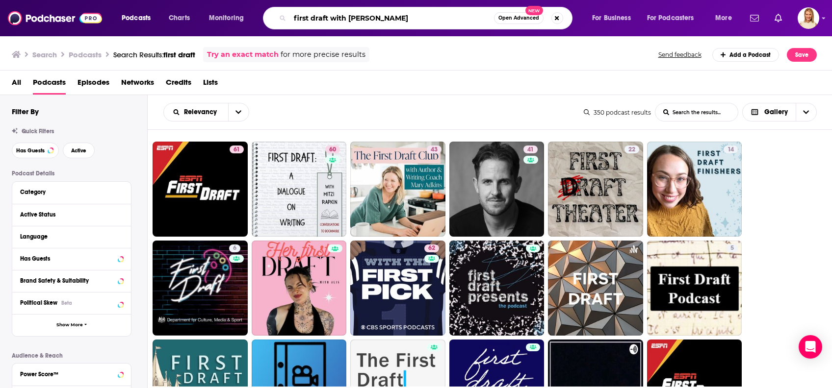
type input "first draft with [PERSON_NAME]"
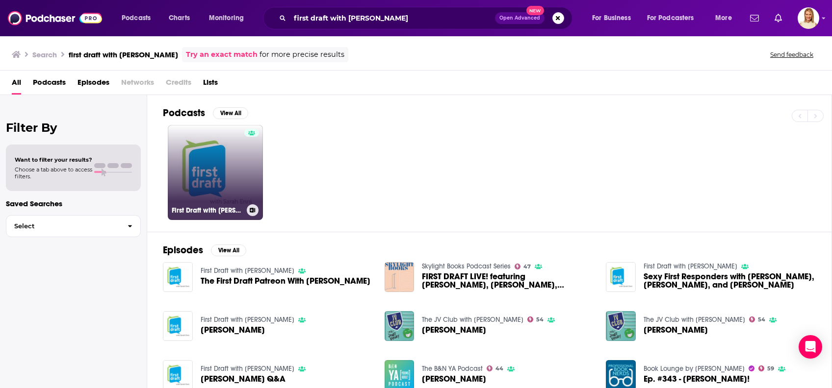
click at [235, 171] on link "First Draft with [PERSON_NAME]" at bounding box center [215, 172] width 95 height 95
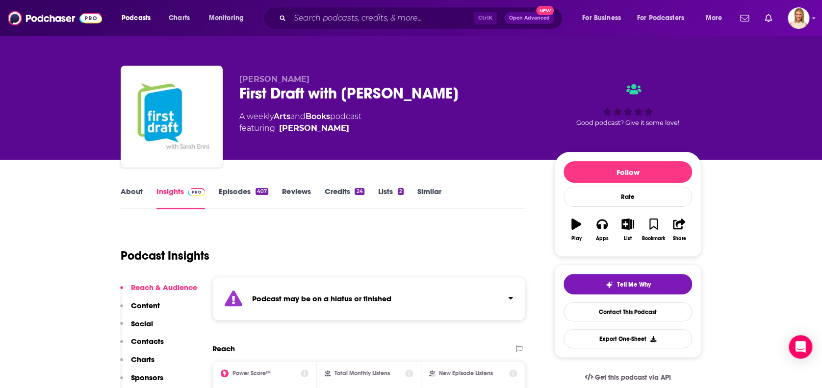
click at [132, 190] on link "About" at bounding box center [132, 198] width 22 height 23
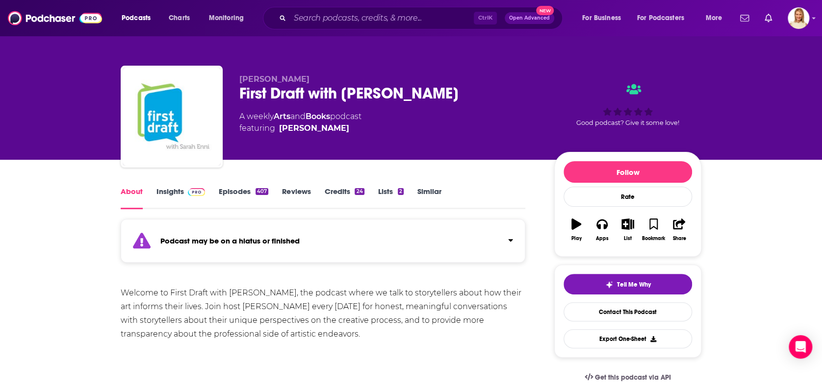
click at [248, 192] on link "Episodes 407" at bounding box center [244, 198] width 50 height 23
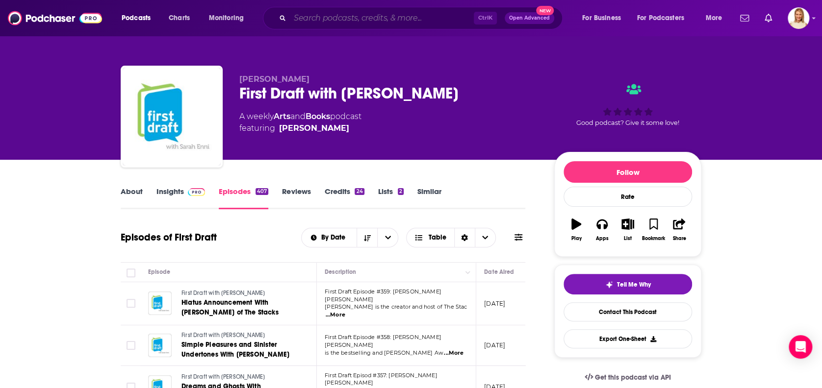
click at [345, 17] on input "Search podcasts, credits, & more..." at bounding box center [382, 18] width 184 height 16
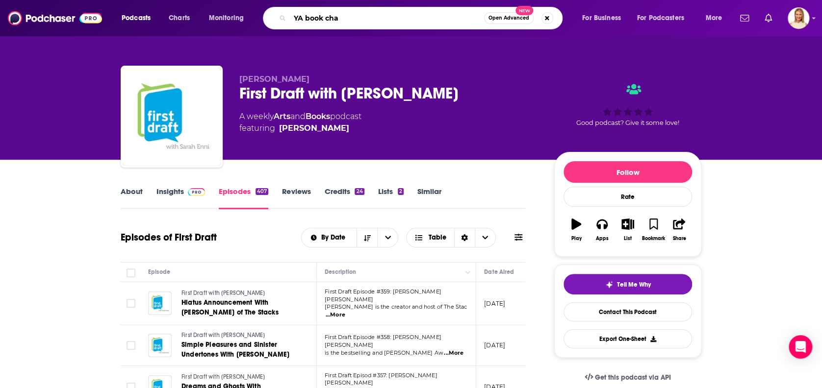
type input "YA book chat"
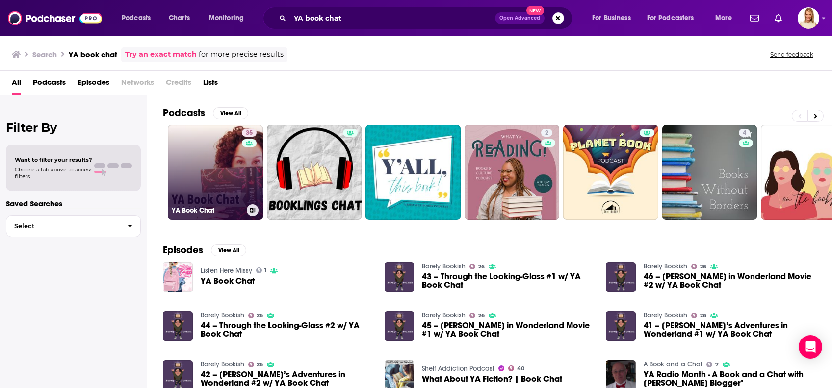
click at [221, 178] on link "35 YA Book Chat" at bounding box center [215, 172] width 95 height 95
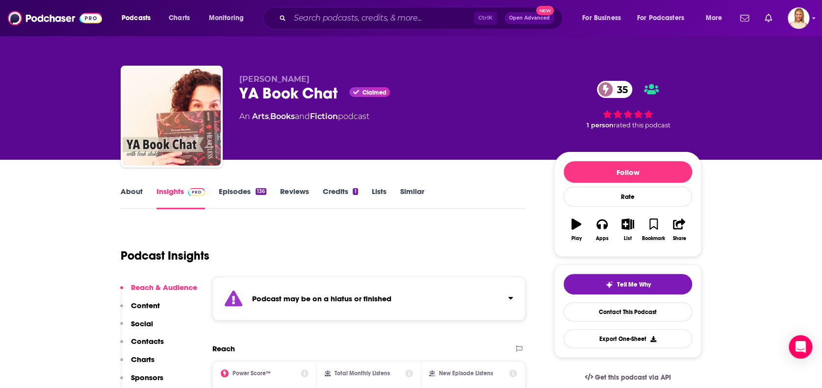
click at [243, 192] on link "Episodes 136" at bounding box center [243, 198] width 48 height 23
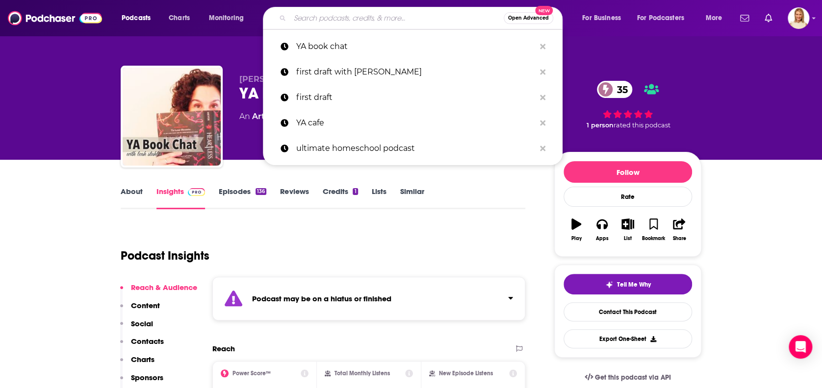
click at [318, 15] on input "Search podcasts, credits, & more..." at bounding box center [397, 18] width 214 height 16
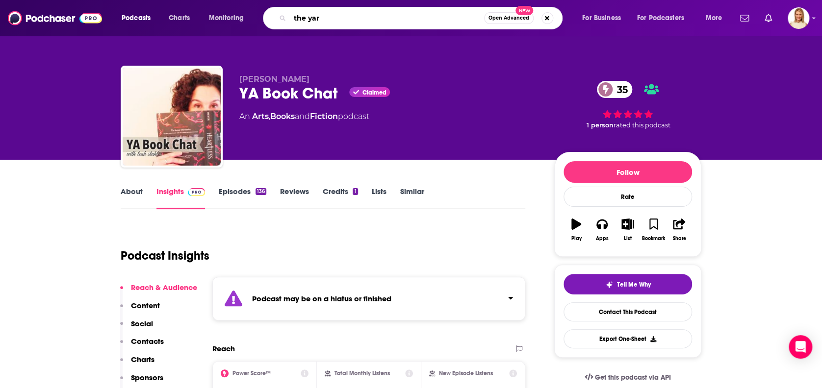
type input "the yarn"
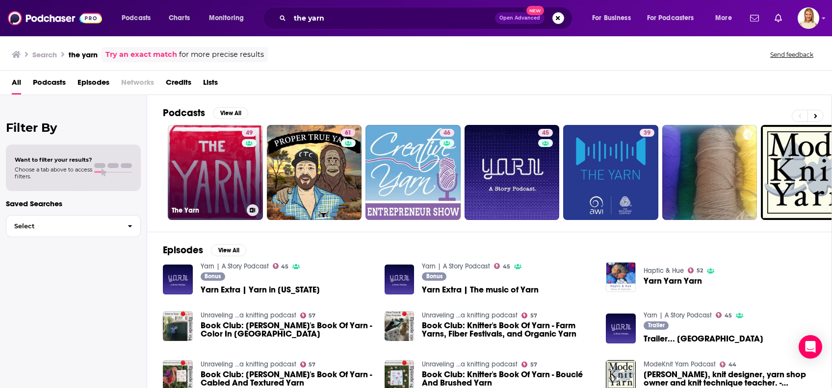
click at [233, 187] on link "49 The Yarn" at bounding box center [215, 172] width 95 height 95
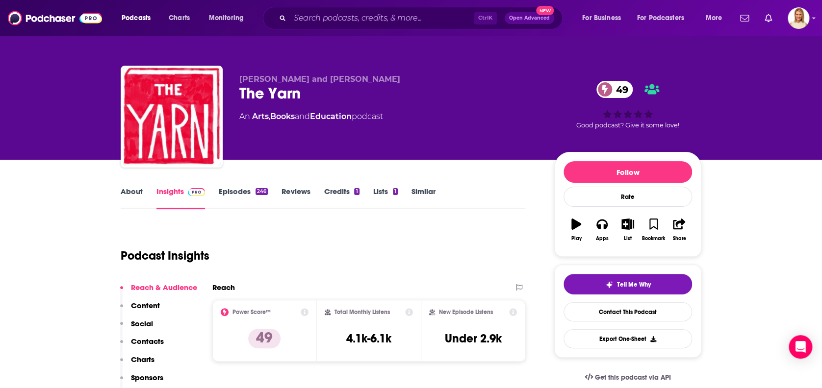
click at [133, 190] on link "About" at bounding box center [132, 198] width 22 height 23
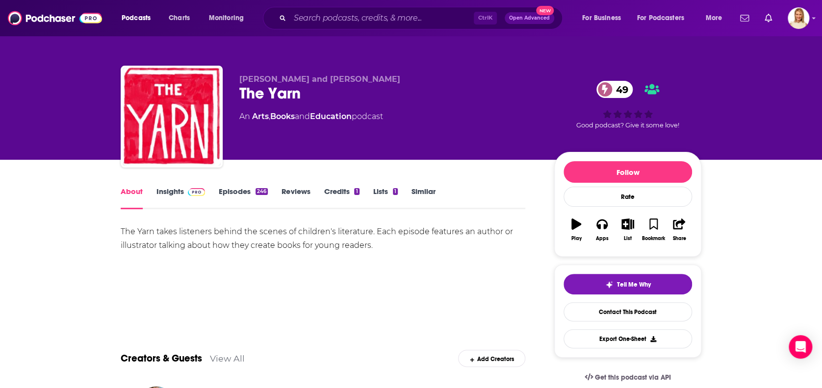
click at [182, 192] on link "Insights" at bounding box center [180, 198] width 49 height 23
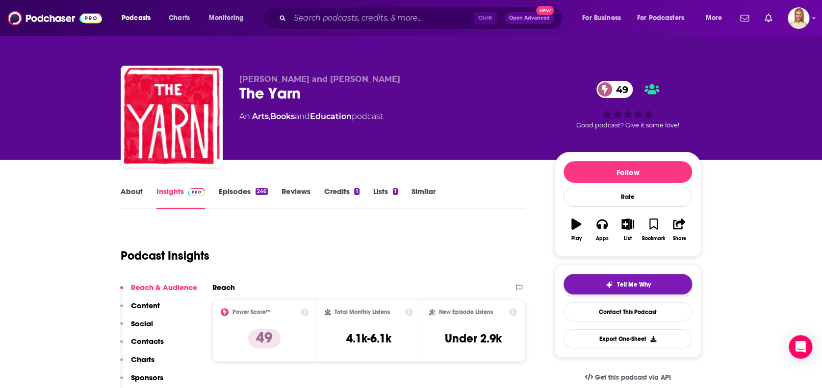
click at [617, 281] on span "Tell Me Why" at bounding box center [634, 285] width 34 height 8
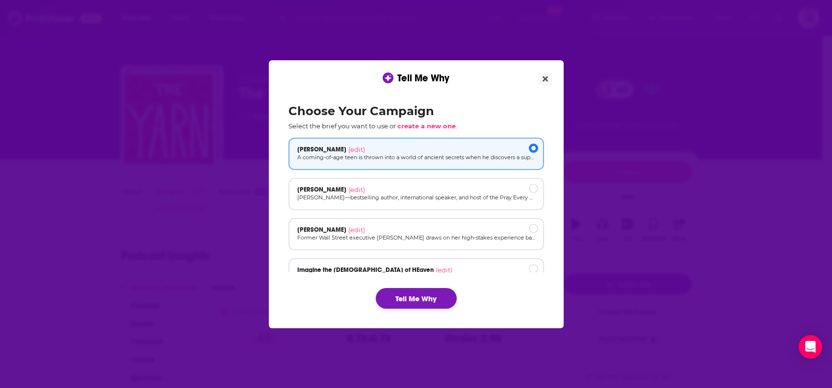
click at [426, 298] on button "Tell Me Why" at bounding box center [416, 298] width 81 height 21
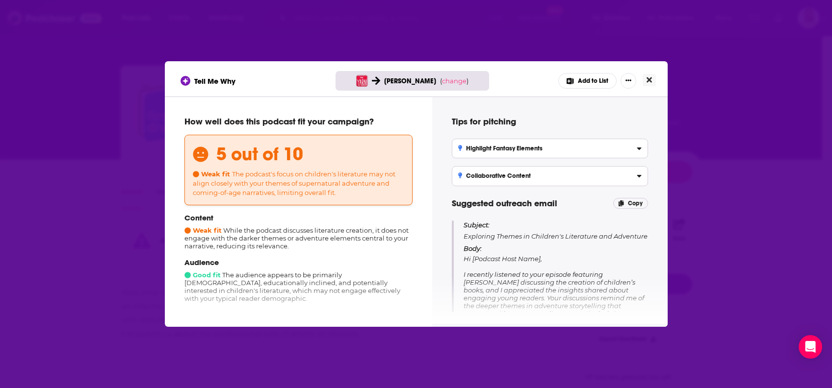
drag, startPoint x: 651, startPoint y: 82, endPoint x: 647, endPoint y: 78, distance: 5.5
click at [651, 82] on icon "Close" at bounding box center [648, 80] width 5 height 8
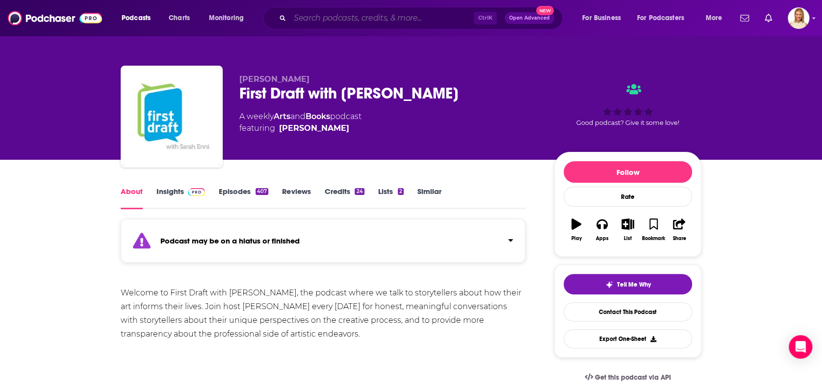
click at [329, 19] on input "Search podcasts, credits, & more..." at bounding box center [382, 18] width 184 height 16
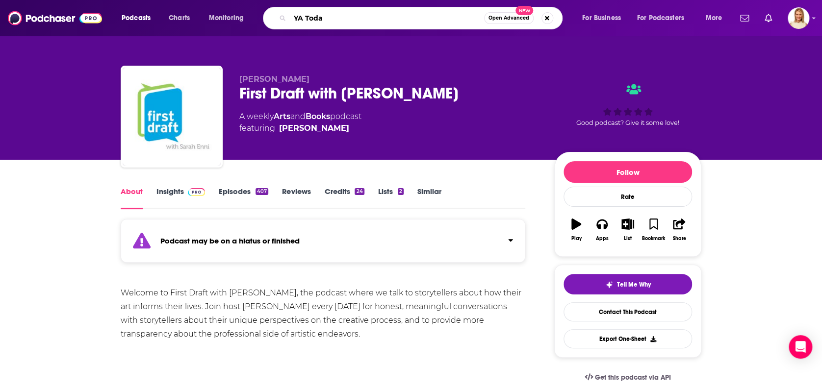
type input "YA [DATE]"
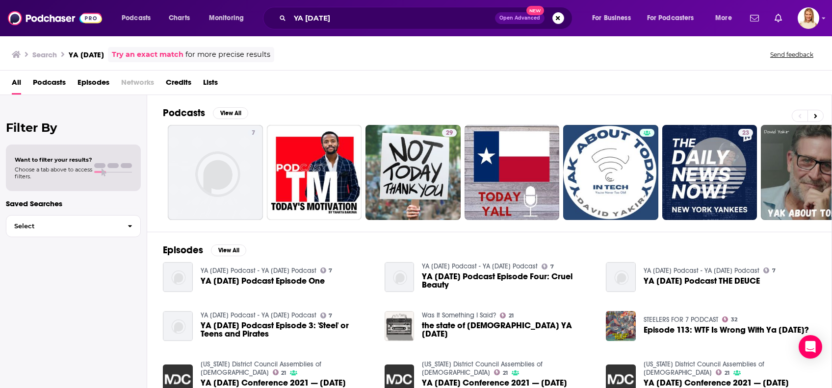
click at [54, 80] on span "Podcasts" at bounding box center [49, 85] width 33 height 20
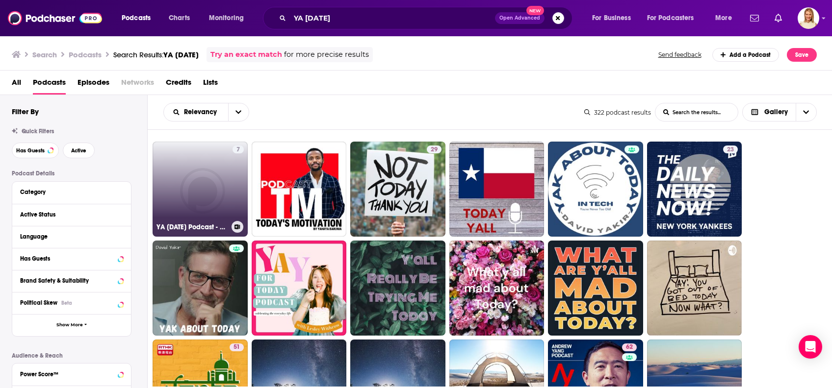
click at [224, 203] on link "7 YA [DATE] Podcast - YA [DATE] Podcast" at bounding box center [199, 189] width 95 height 95
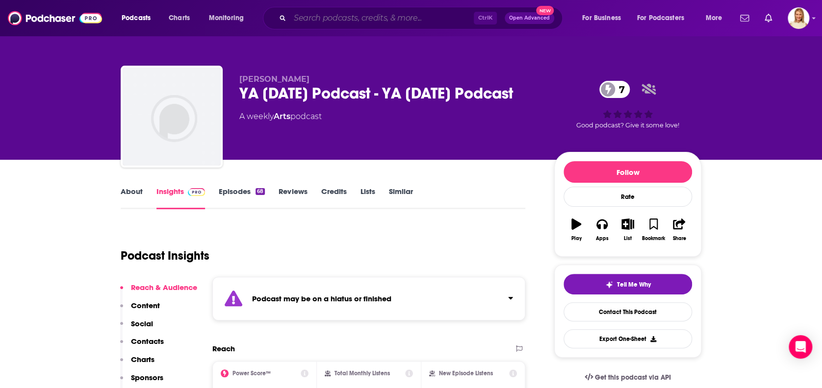
click at [302, 15] on input "Search podcasts, credits, & more..." at bounding box center [382, 18] width 184 height 16
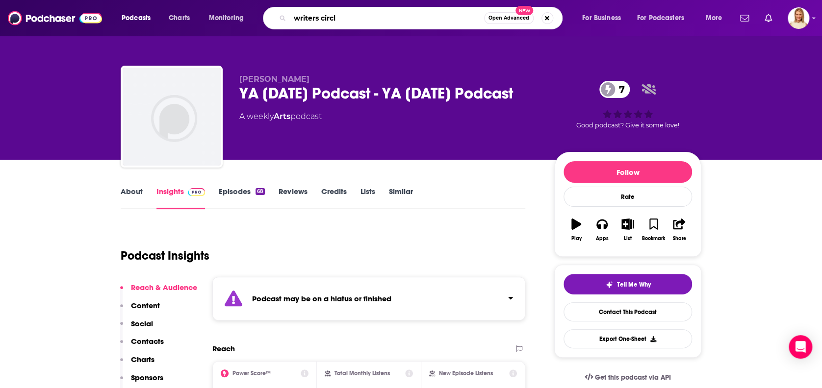
type input "writers circle"
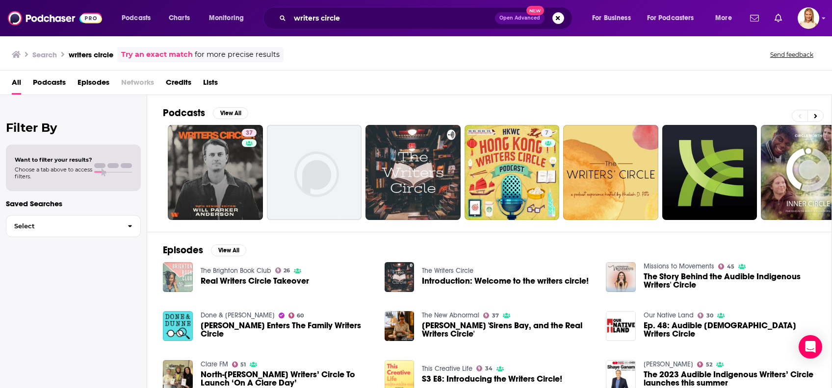
click at [47, 85] on span "Podcasts" at bounding box center [49, 85] width 33 height 20
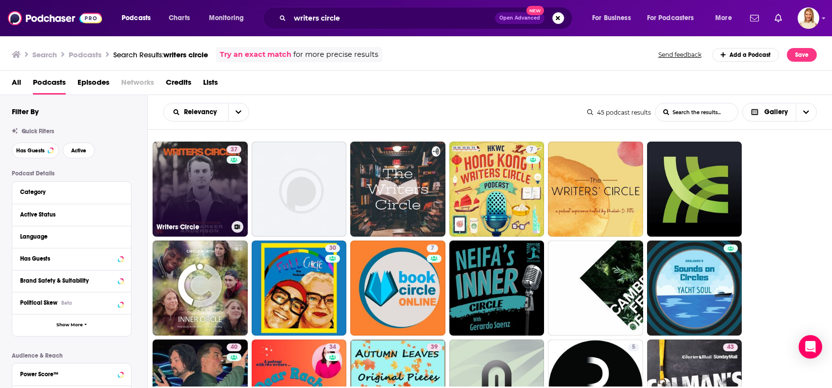
click at [225, 196] on link "[STREET_ADDRESS]" at bounding box center [199, 189] width 95 height 95
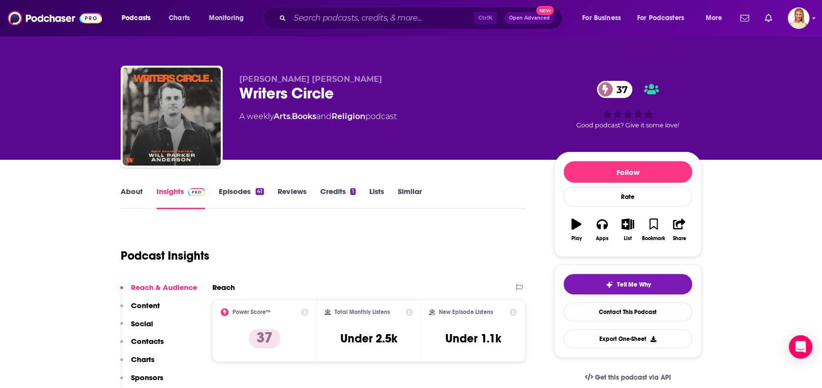
click at [137, 191] on link "About" at bounding box center [132, 198] width 22 height 23
